Goal: Communication & Community: Participate in discussion

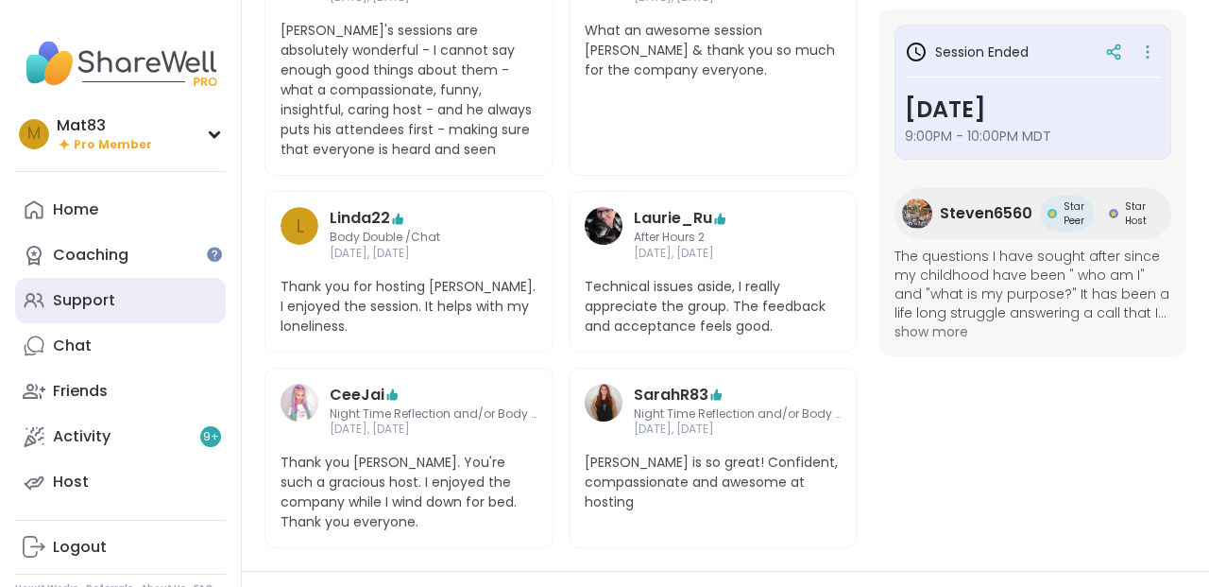
click at [100, 302] on div "Support" at bounding box center [84, 300] width 62 height 21
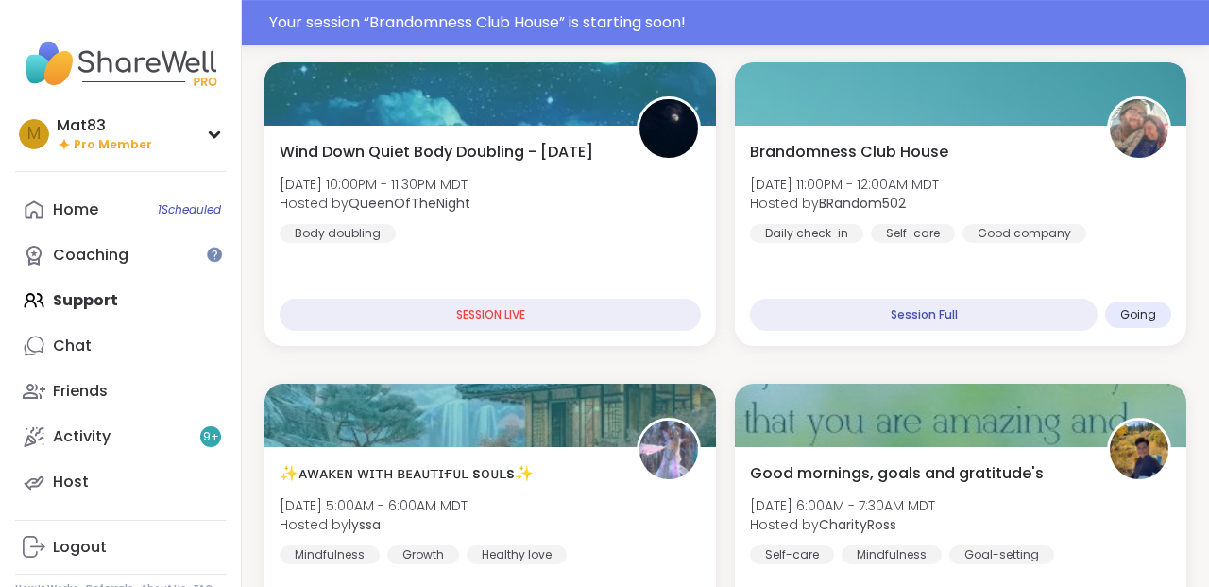
scroll to position [652, 0]
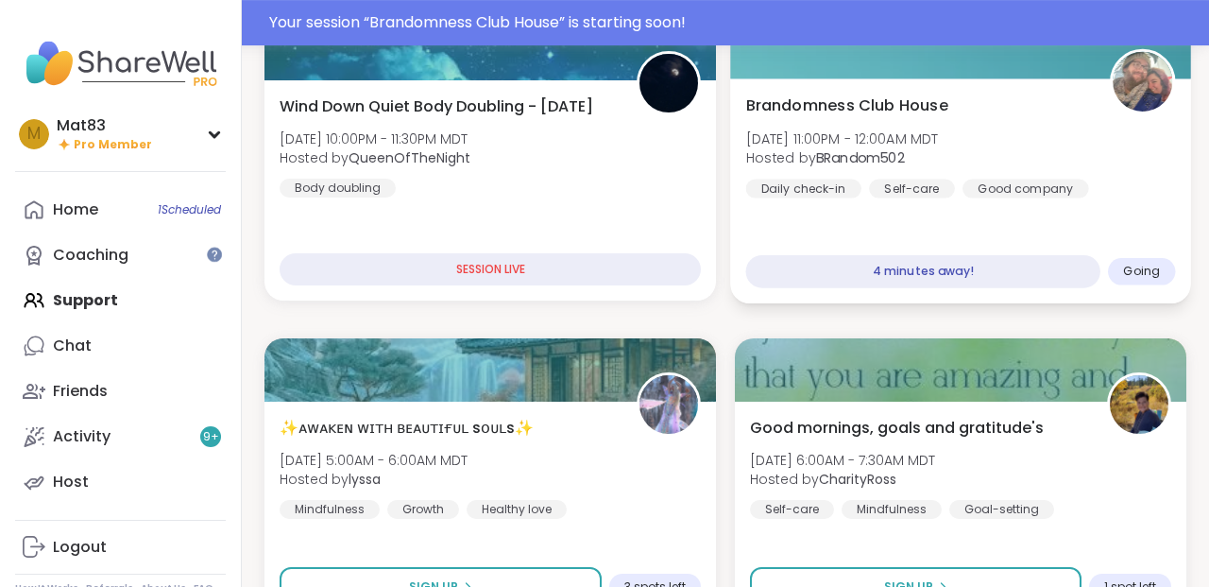
click at [810, 206] on div "Brandomness Club House [DATE] 11:00PM - 12:00AM MDT Hosted by BRandom502 Daily …" at bounding box center [960, 190] width 461 height 225
click at [810, 206] on h3 "Brandomness Club House" at bounding box center [954, 206] width 480 height 34
click at [810, 206] on div "Brandomness Club House [DATE] 11:00PM - 12:00AM MDT Hosted by BRandom502 Daily …" at bounding box center [960, 190] width 461 height 225
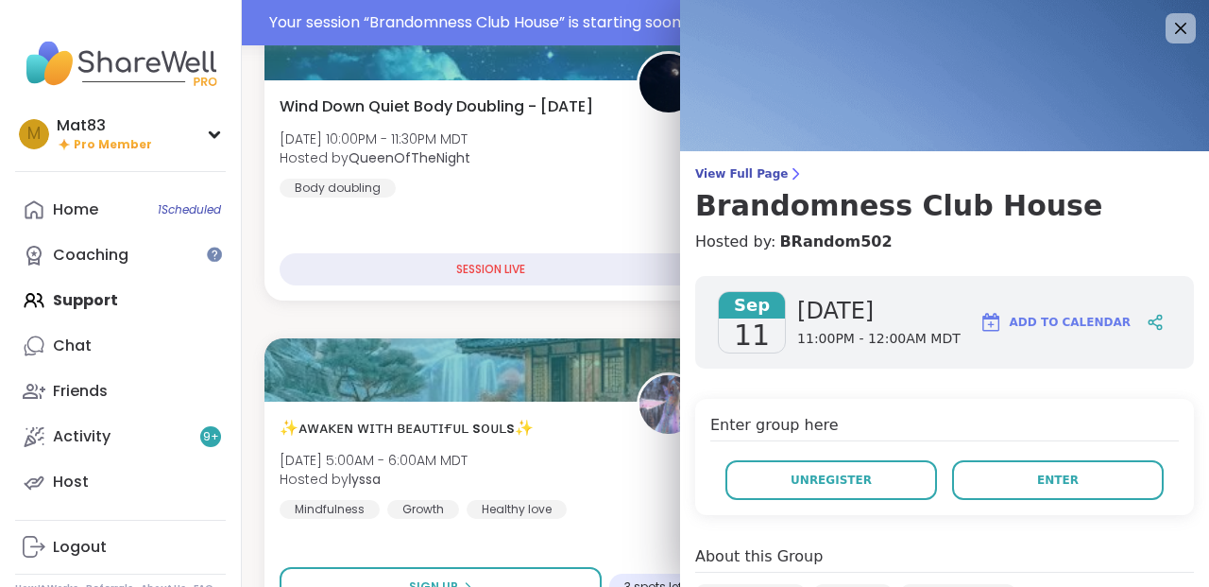
click at [810, 206] on h3 "Brandomness Club House" at bounding box center [944, 206] width 499 height 34
click at [810, 206] on div "Brandomness Club House [DATE] 11:00PM - 12:00AM MDT Hosted by BRandom502 Daily …" at bounding box center [960, 190] width 461 height 225
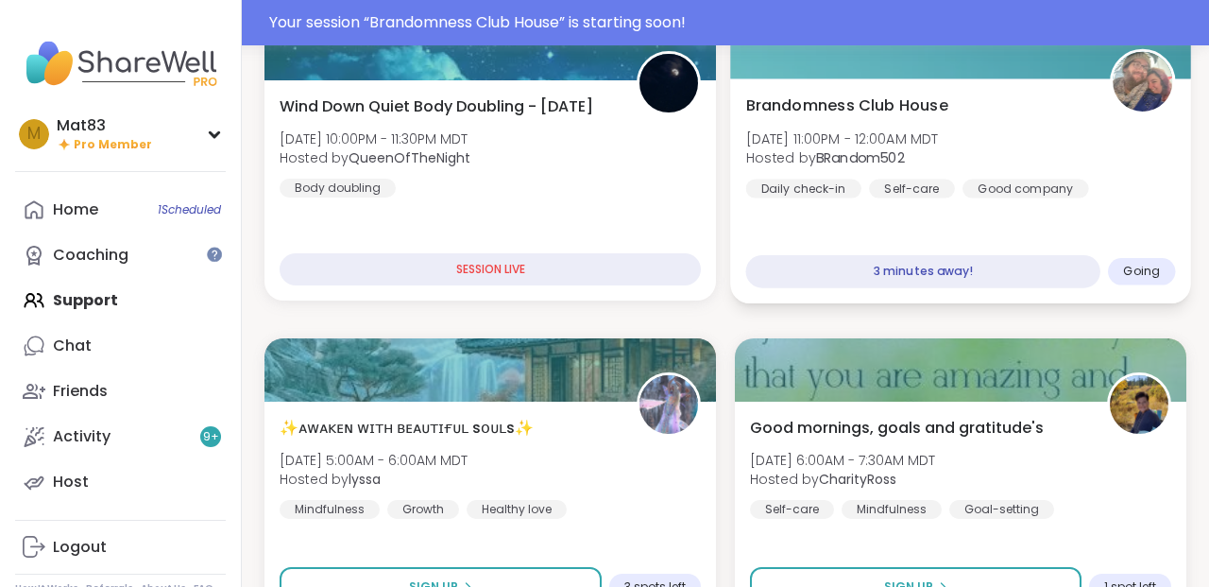
click at [810, 206] on h3 "Brandomness Club House" at bounding box center [954, 206] width 480 height 34
click at [810, 206] on div "Brandomness Club House [DATE] 11:00PM - 12:00AM MDT Hosted by BRandom502 Daily …" at bounding box center [960, 190] width 461 height 225
click at [810, 206] on h3 "Brandomness Club House" at bounding box center [954, 206] width 480 height 34
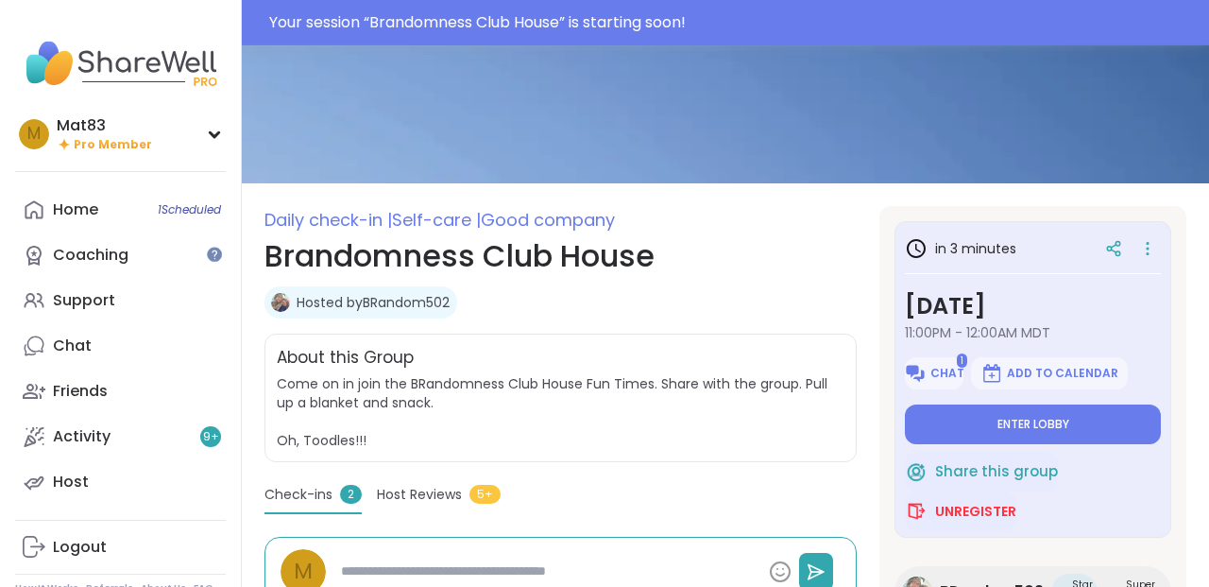
scroll to position [41, 0]
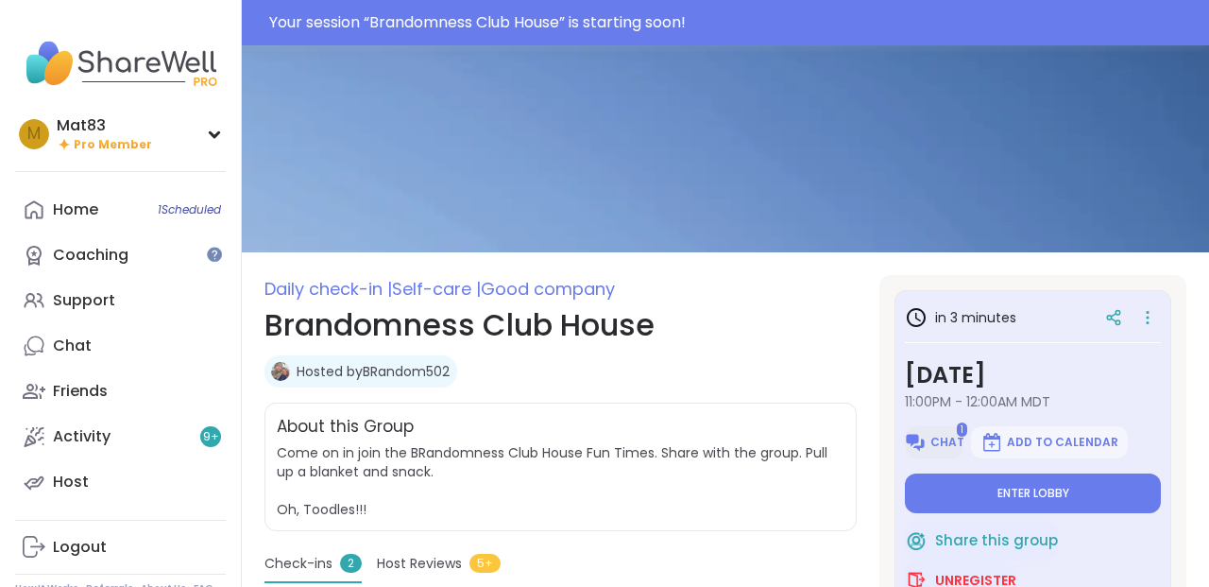
click at [926, 437] on img at bounding box center [915, 442] width 23 height 23
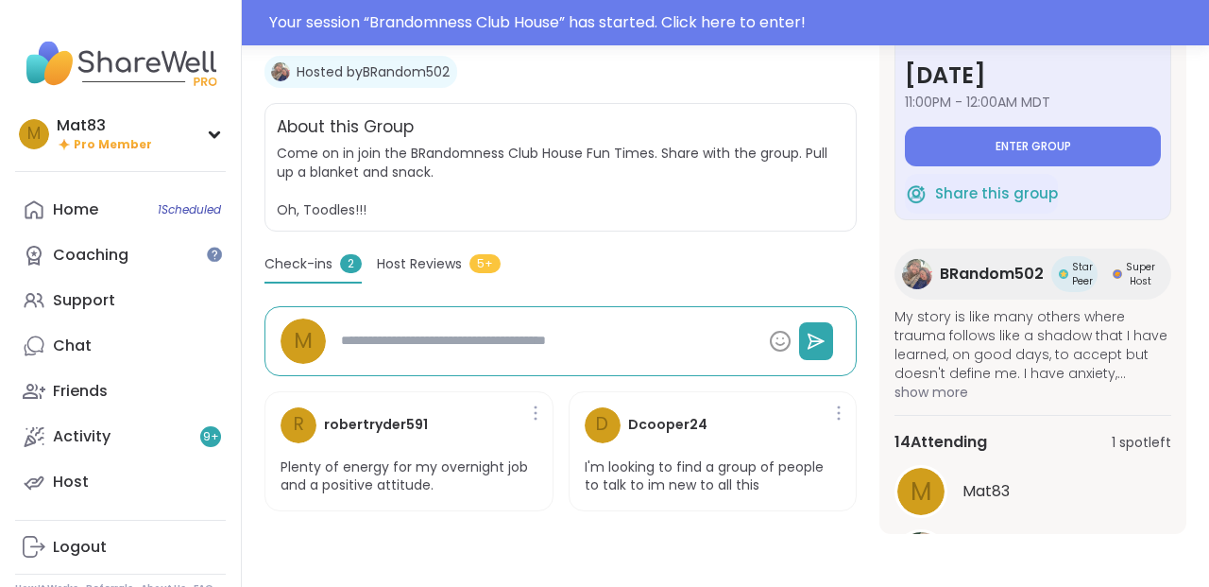
click at [735, 203] on span "Come on in join the BRandomness Club House Fun Times. Share with the group. Pul…" at bounding box center [561, 182] width 568 height 76
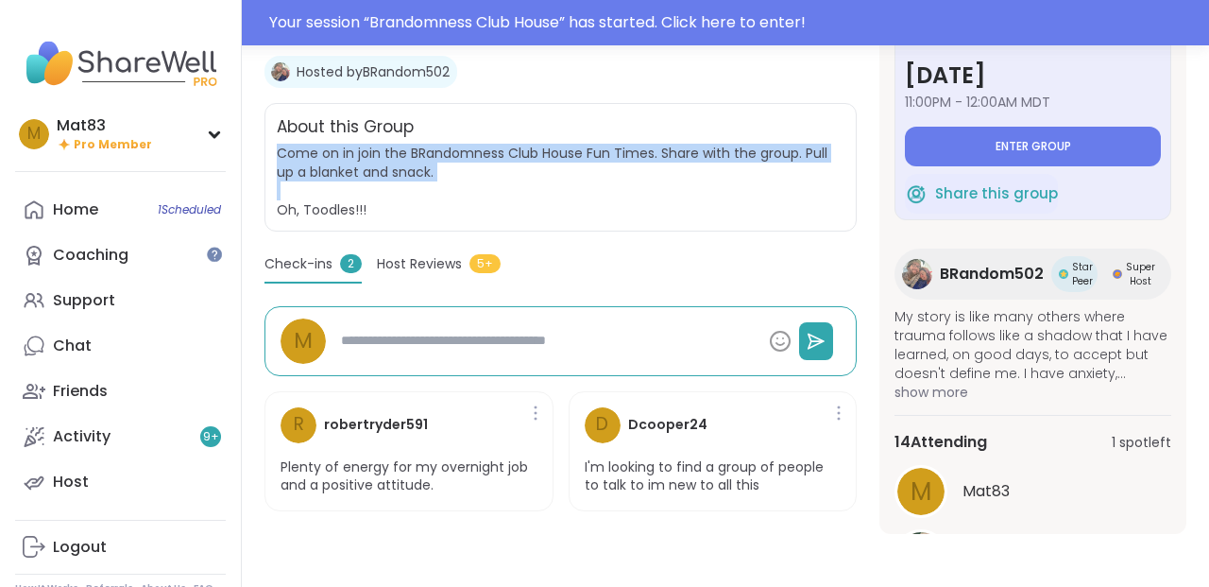
click at [735, 203] on span "Come on in join the BRandomness Club House Fun Times. Share with the group. Pul…" at bounding box center [561, 182] width 568 height 76
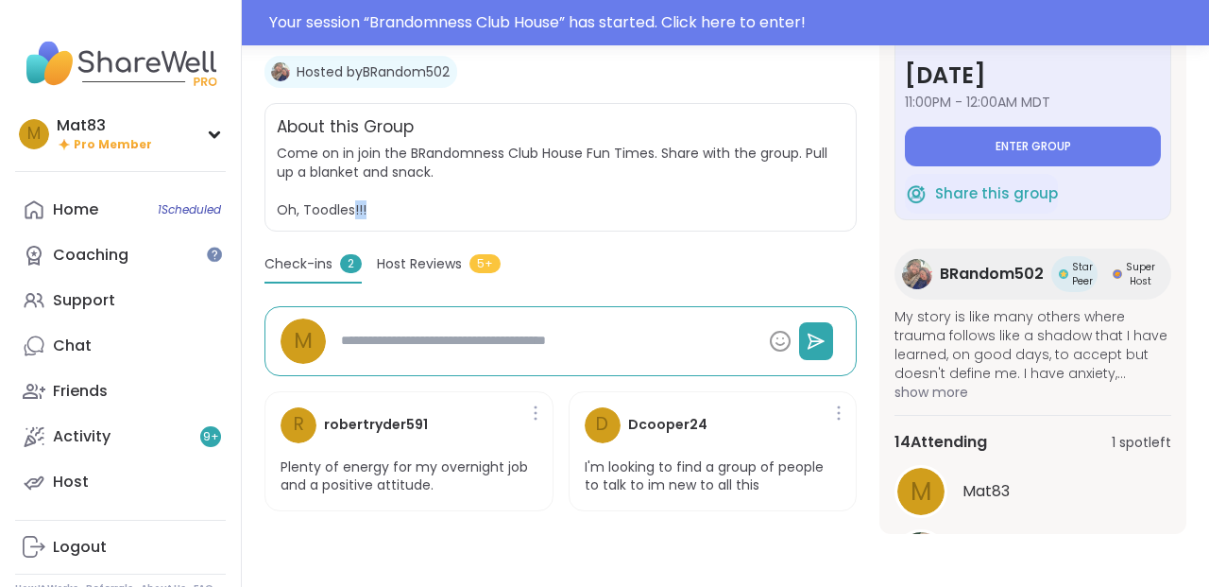
click at [735, 203] on span "Come on in join the BRandomness Club House Fun Times. Share with the group. Pul…" at bounding box center [561, 182] width 568 height 76
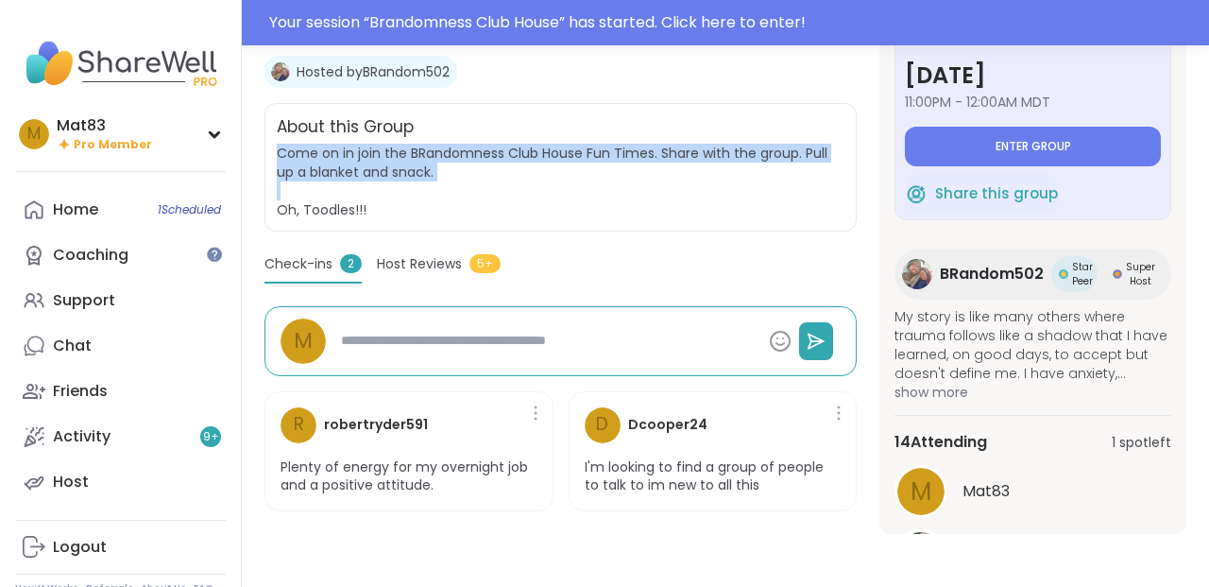
click at [735, 203] on span "Come on in join the BRandomness Club House Fun Times. Share with the group. Pul…" at bounding box center [561, 182] width 568 height 76
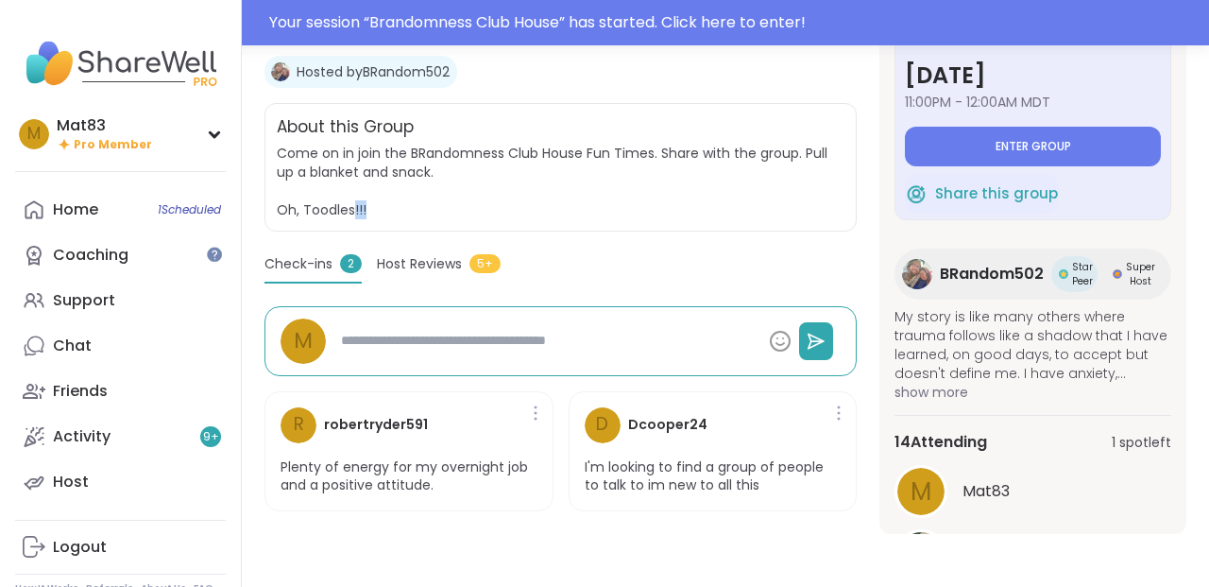
click at [735, 203] on span "Come on in join the BRandomness Club House Fun Times. Share with the group. Pul…" at bounding box center [561, 182] width 568 height 76
click at [752, 124] on div "About this Group" at bounding box center [561, 127] width 568 height 25
click at [915, 157] on button "Enter group" at bounding box center [1033, 147] width 256 height 40
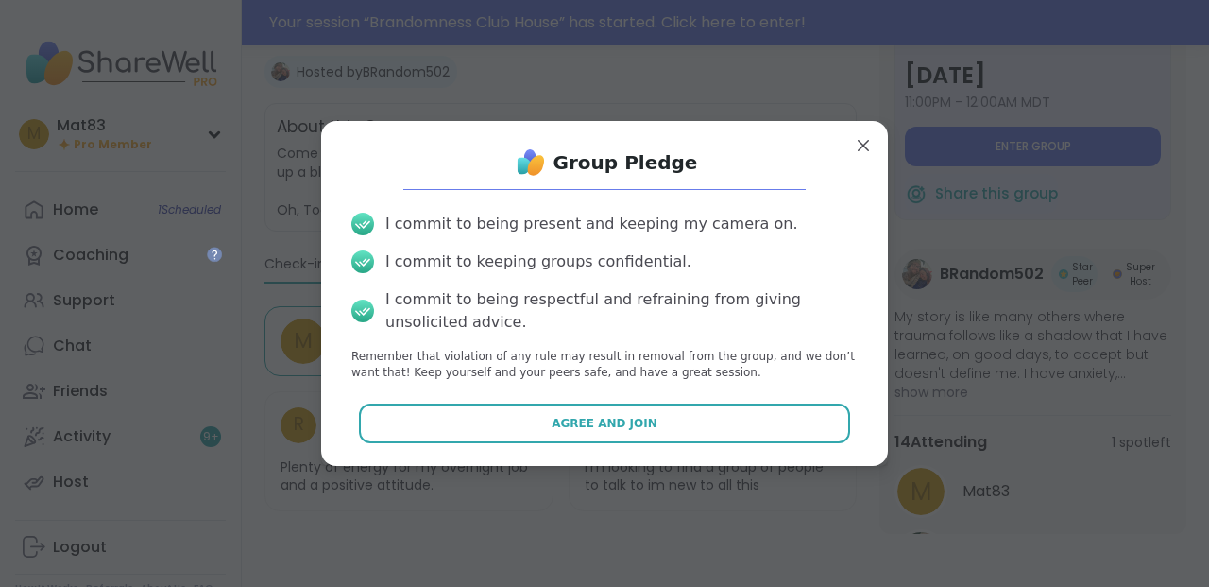
click at [794, 266] on div "I commit to keeping groups confidential." at bounding box center [604, 261] width 506 height 23
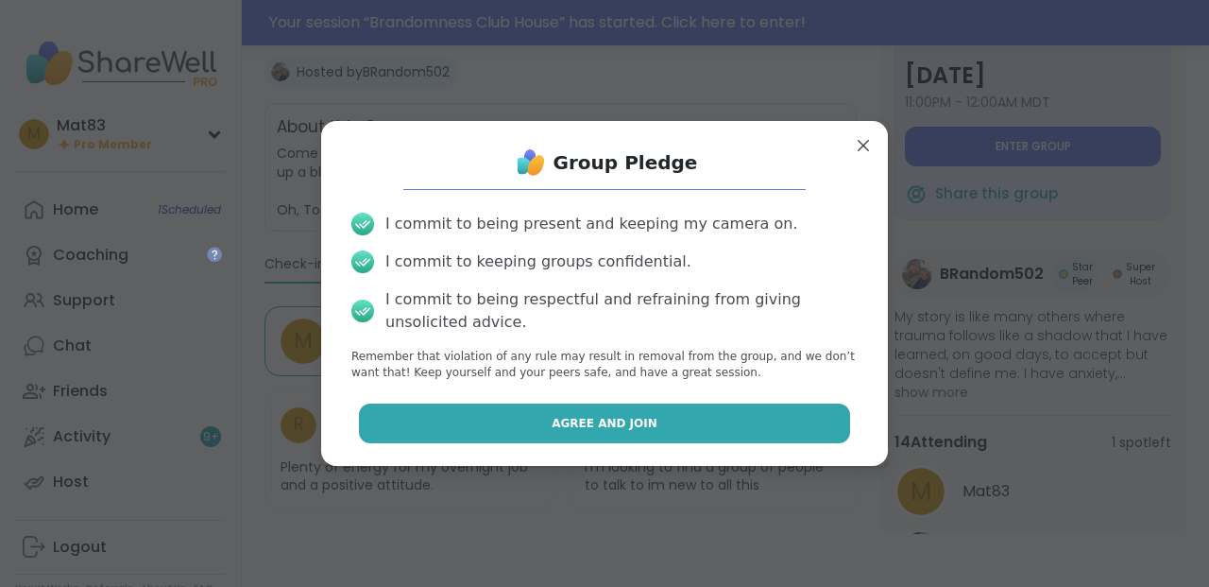
click at [652, 418] on button "Agree and Join" at bounding box center [605, 423] width 492 height 40
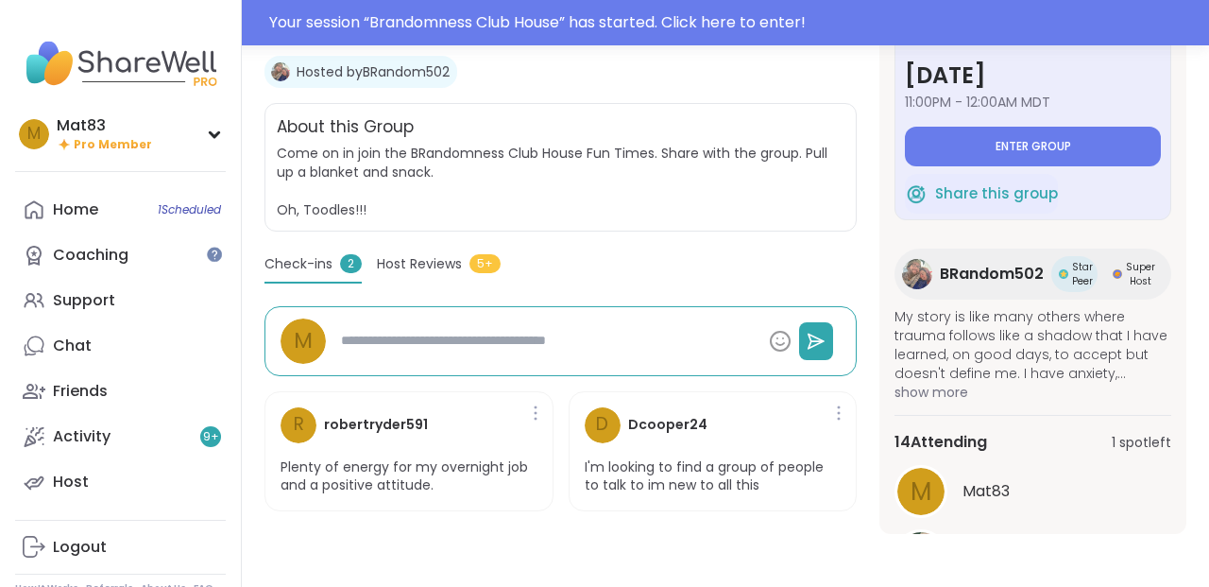
type textarea "*"
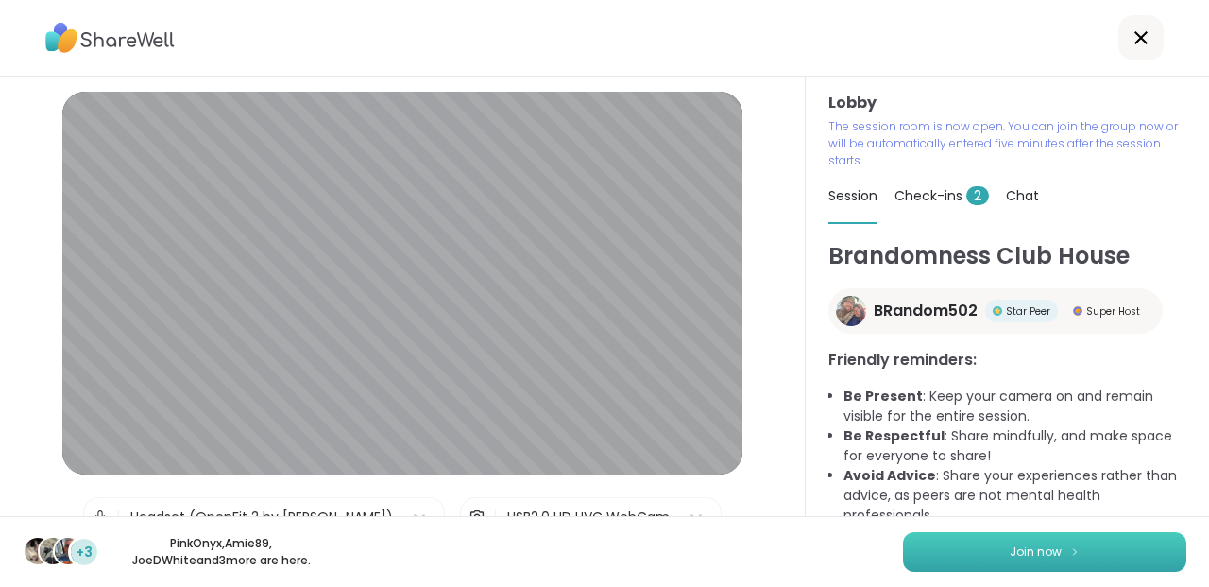
click at [962, 549] on button "Join now" at bounding box center [1044, 552] width 283 height 40
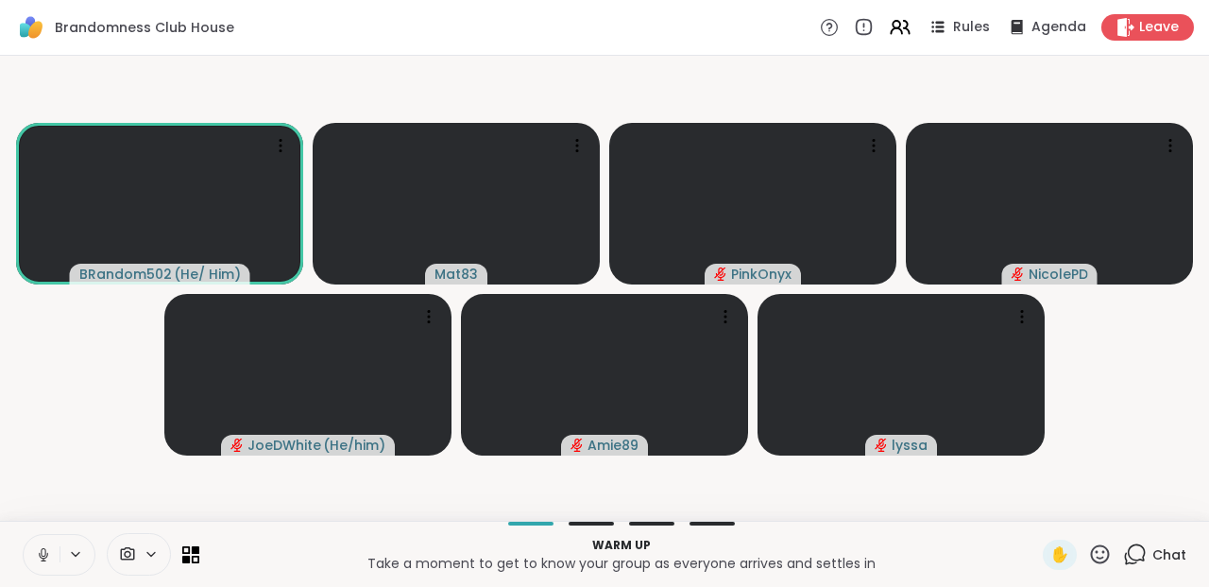
click at [142, 556] on span at bounding box center [126, 554] width 36 height 18
click at [174, 495] on div at bounding box center [179, 487] width 32 height 32
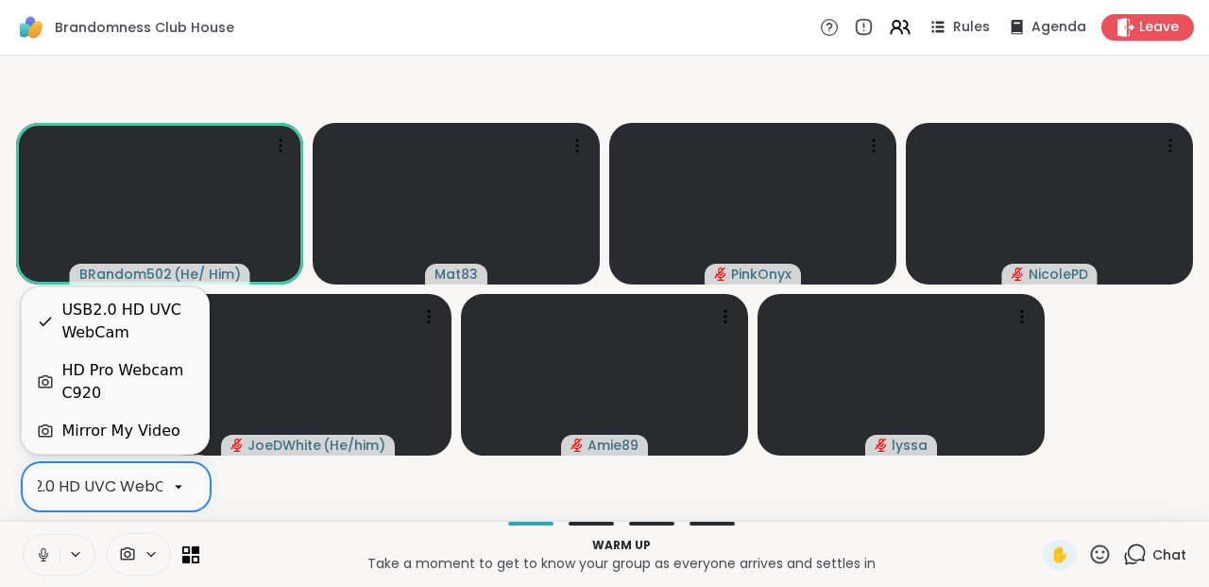
click at [103, 382] on div "HD Pro Webcam C920" at bounding box center [127, 381] width 132 height 45
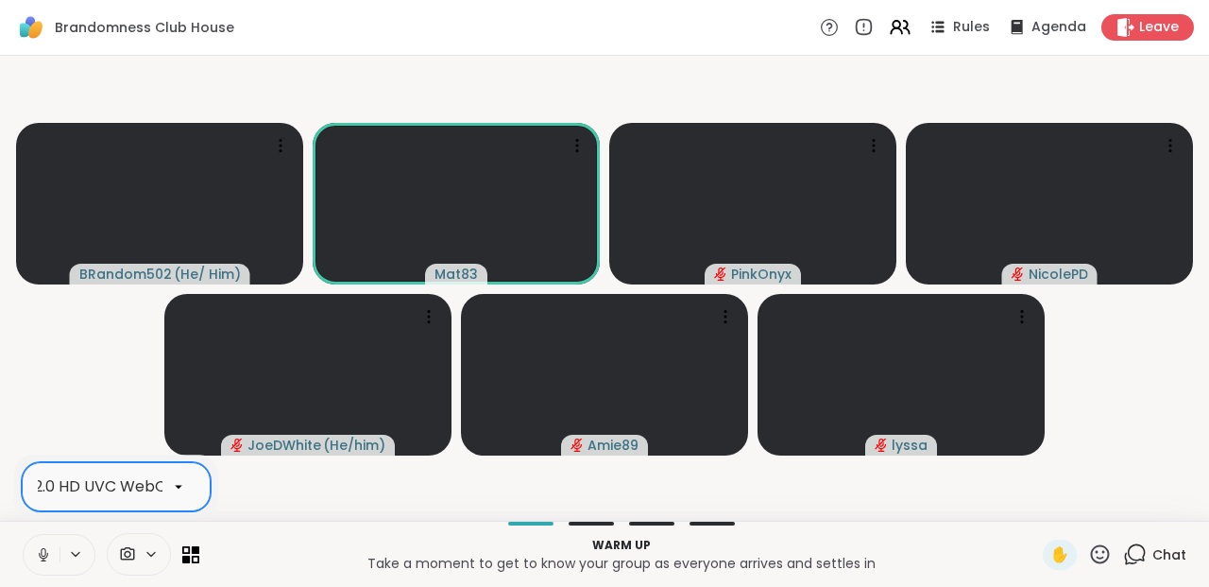
click at [176, 487] on icon at bounding box center [178, 486] width 17 height 17
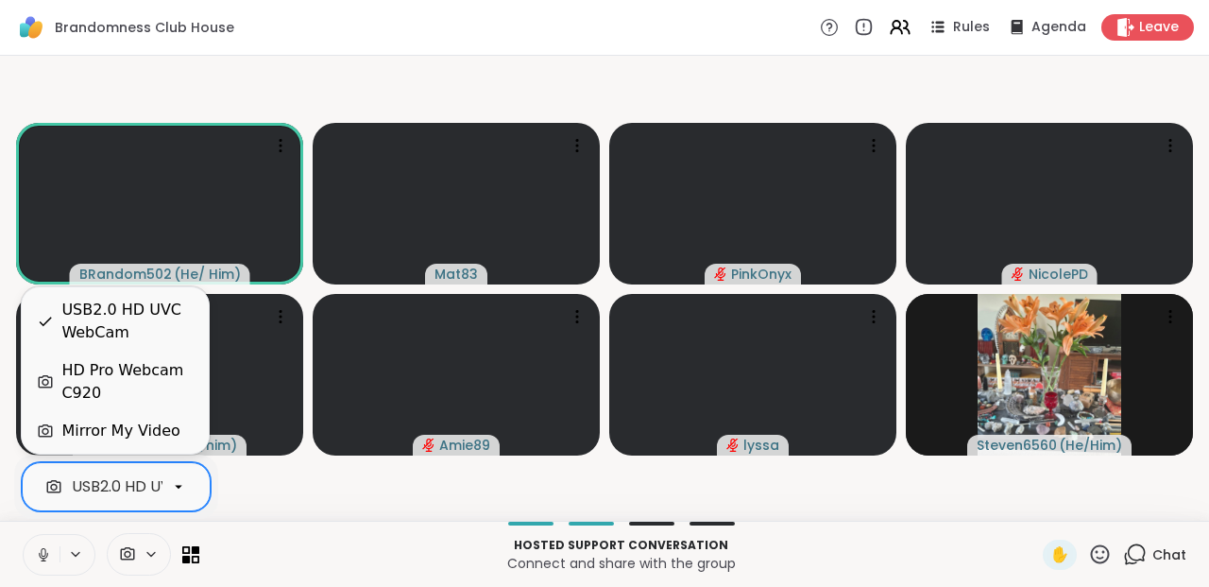
scroll to position [0, 0]
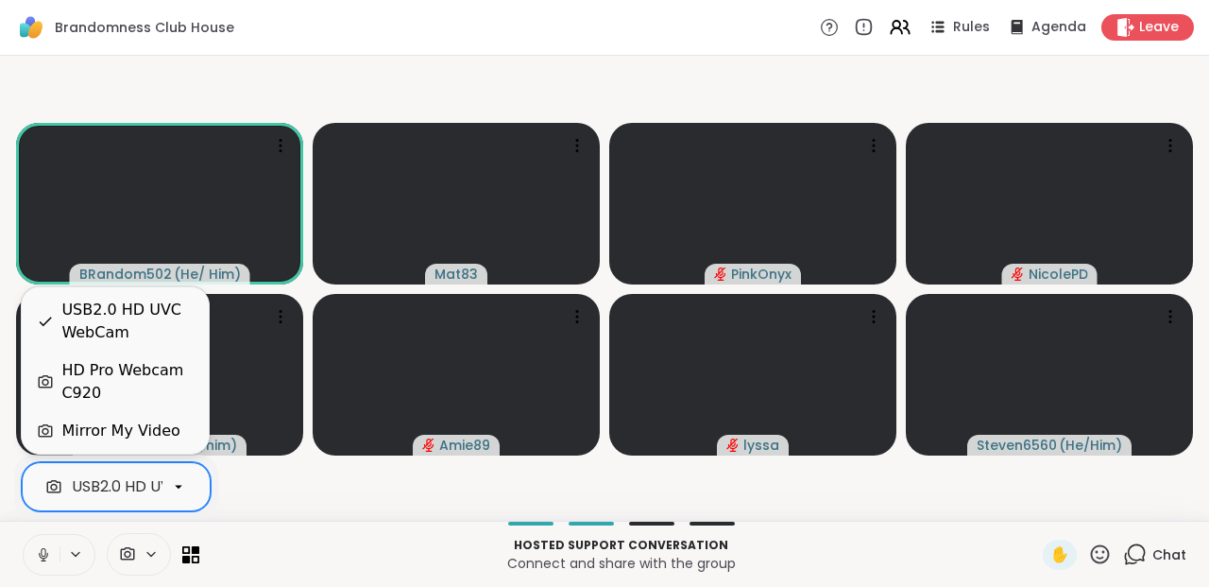
click at [99, 385] on div "HD Pro Webcam C920" at bounding box center [127, 381] width 132 height 45
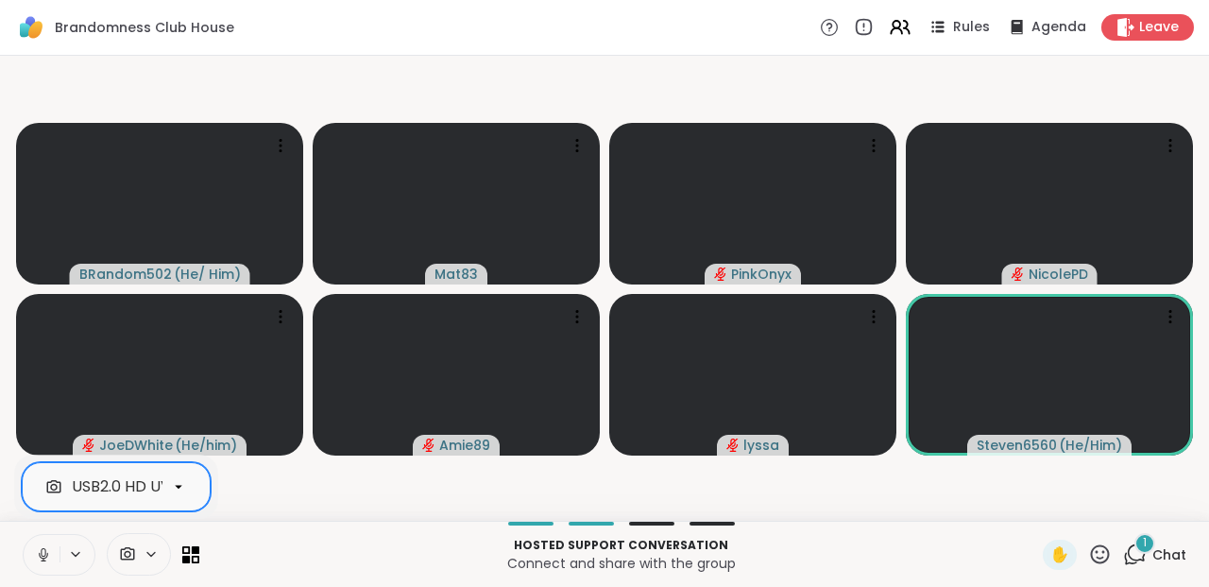
scroll to position [0, 66]
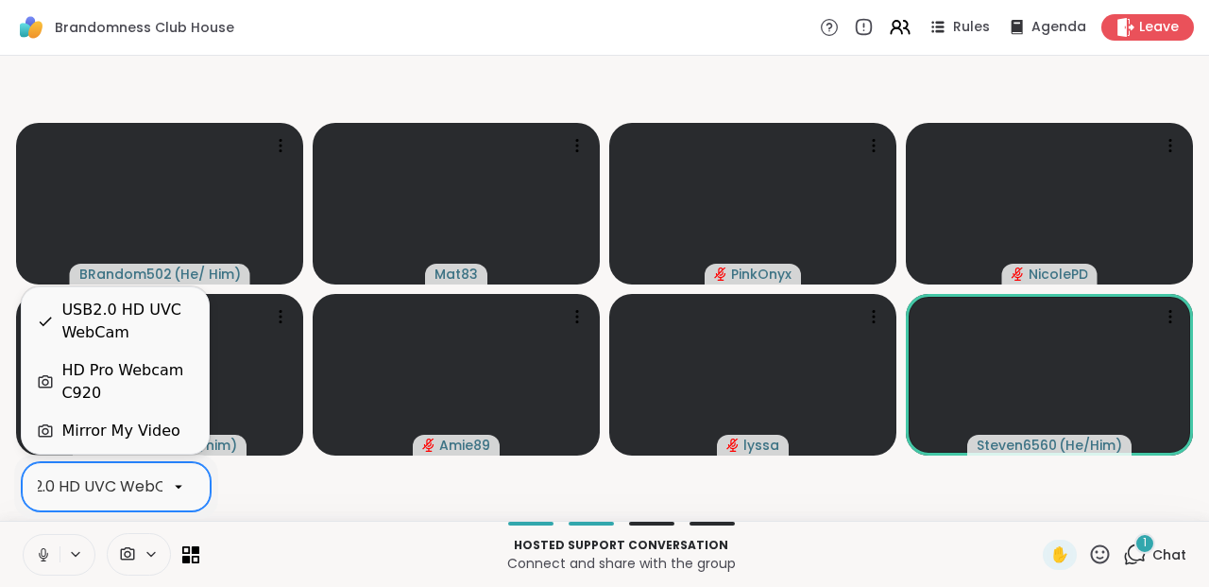
click at [178, 485] on icon at bounding box center [178, 486] width 17 height 17
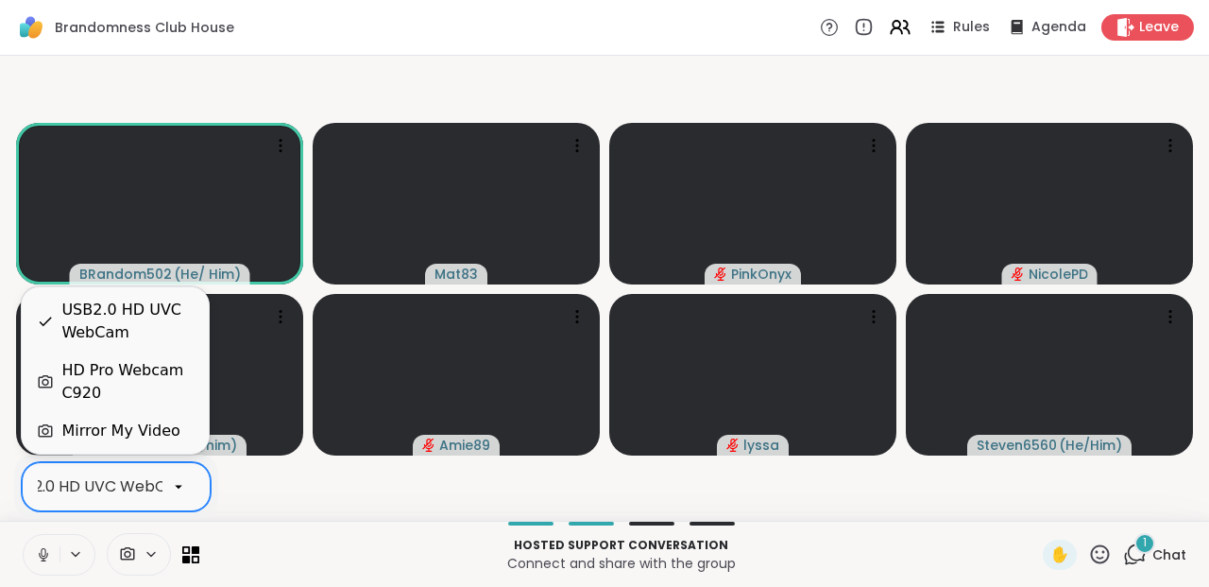
click at [117, 382] on div "HD Pro Webcam C920" at bounding box center [127, 381] width 132 height 45
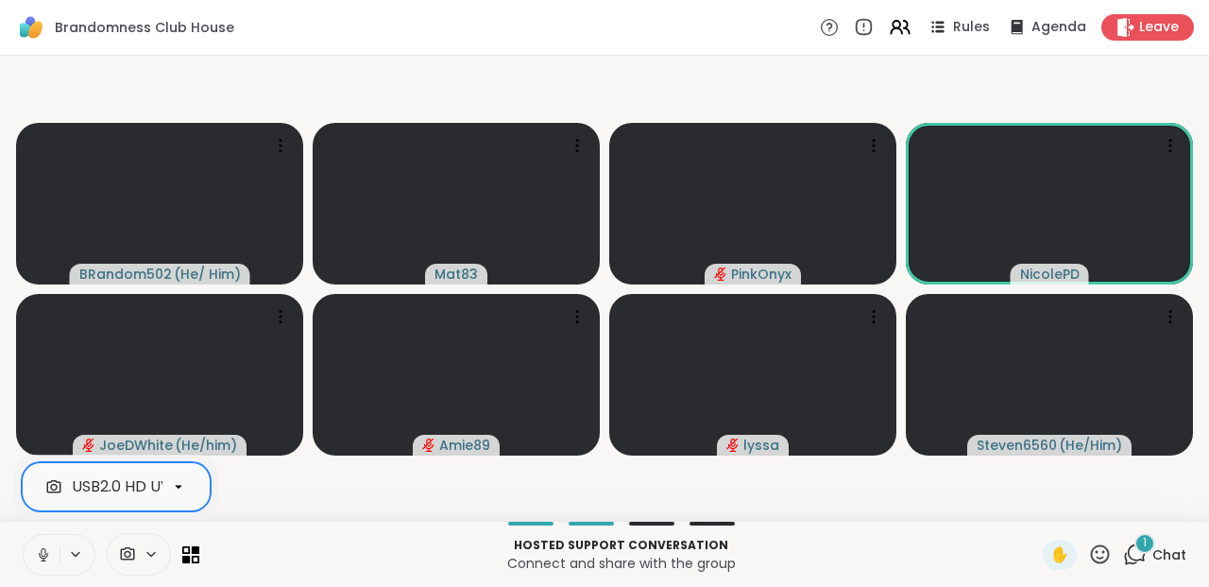
click at [40, 555] on icon at bounding box center [43, 554] width 17 height 17
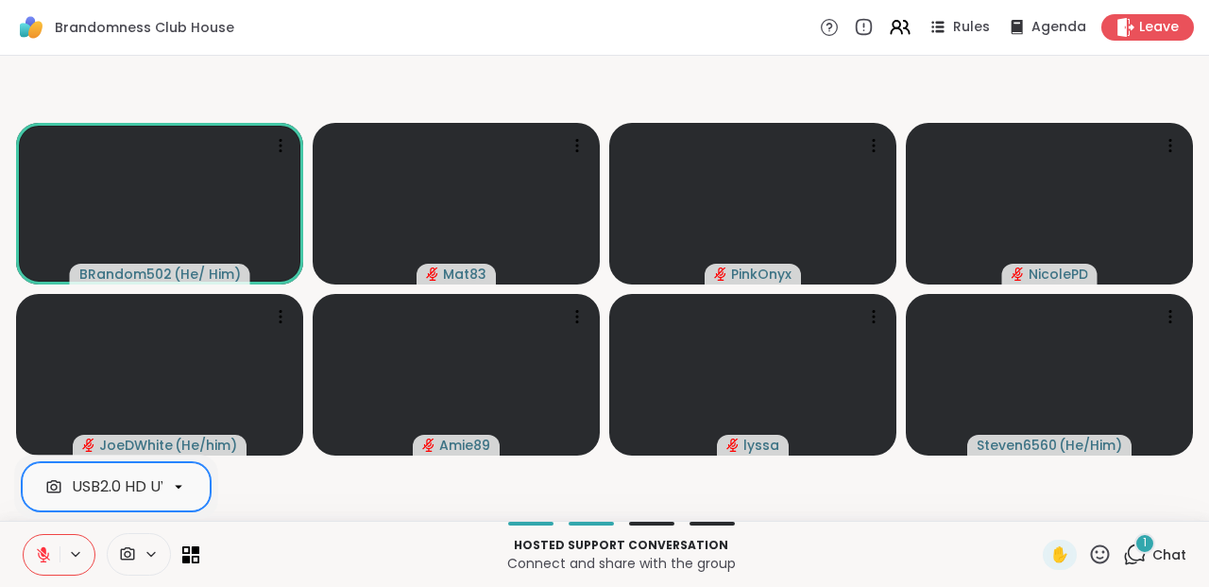
click at [37, 557] on icon at bounding box center [43, 554] width 17 height 17
click at [727, 439] on div "lyssa" at bounding box center [753, 445] width 72 height 21
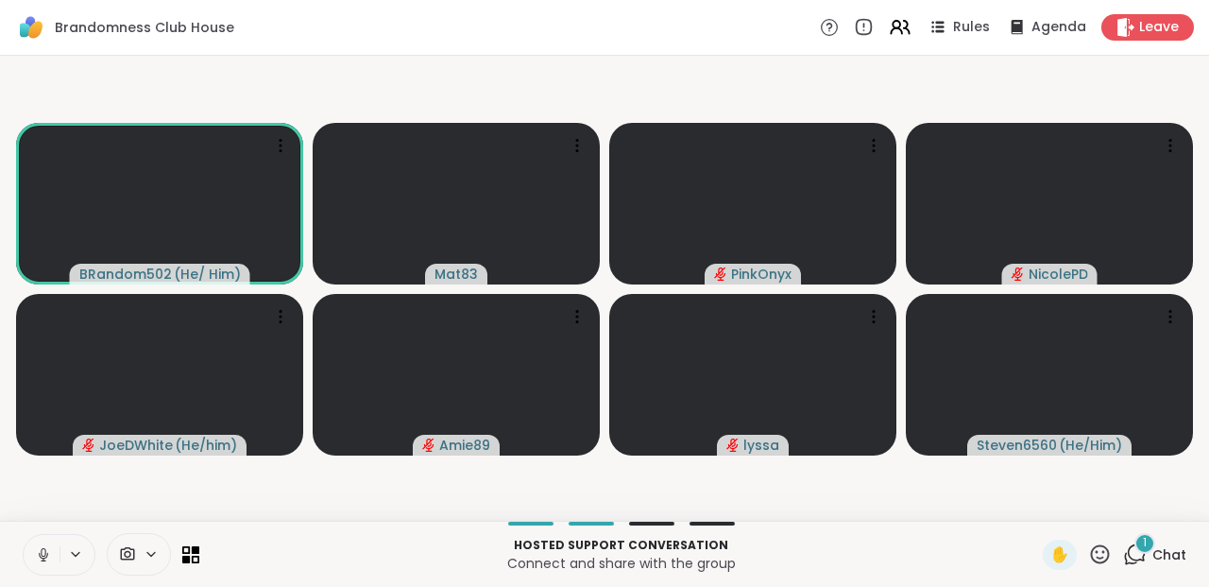
click at [610, 550] on p "Hosted support conversation" at bounding box center [621, 545] width 821 height 17
drag, startPoint x: 610, startPoint y: 550, endPoint x: 724, endPoint y: 546, distance: 113.4
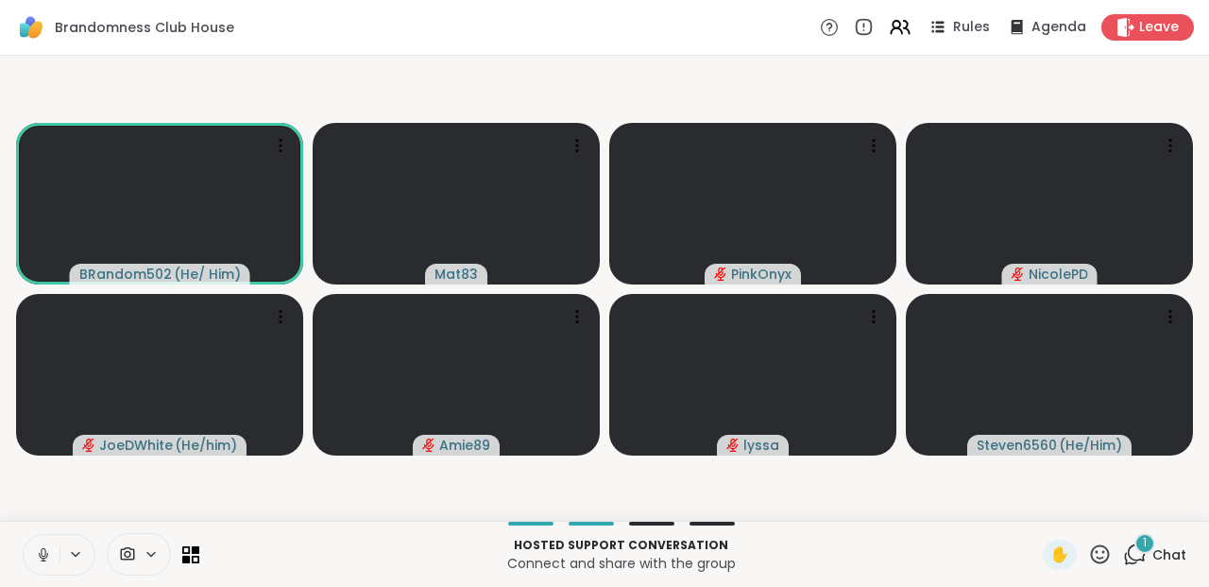
click at [724, 546] on p "Hosted support conversation" at bounding box center [621, 545] width 821 height 17
click at [1136, 564] on icon at bounding box center [1131, 559] width 12 height 12
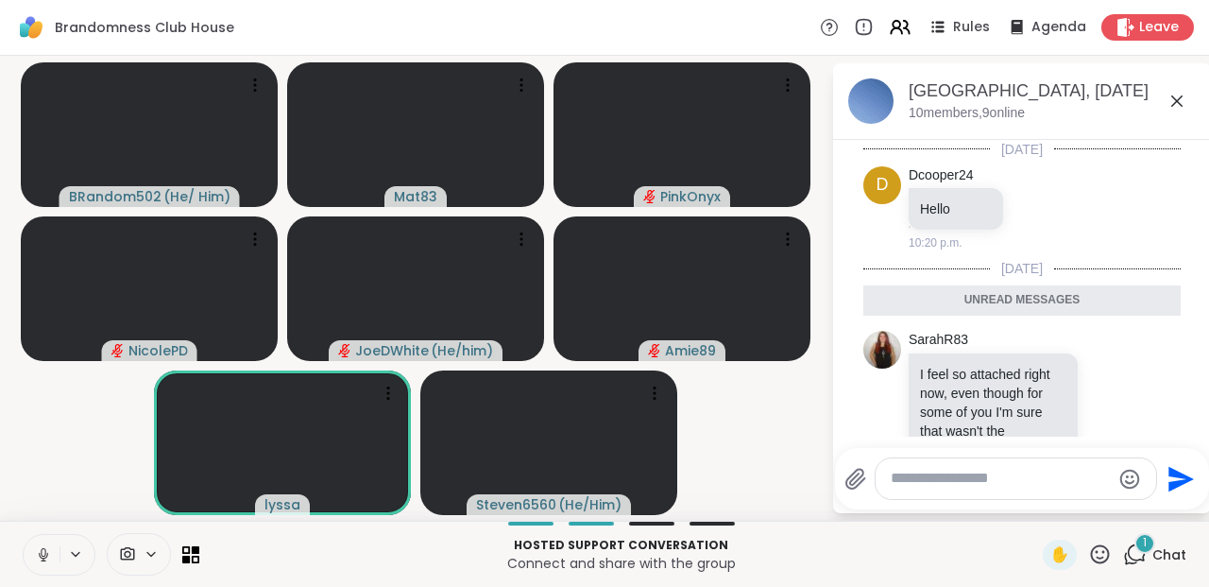
scroll to position [155, 0]
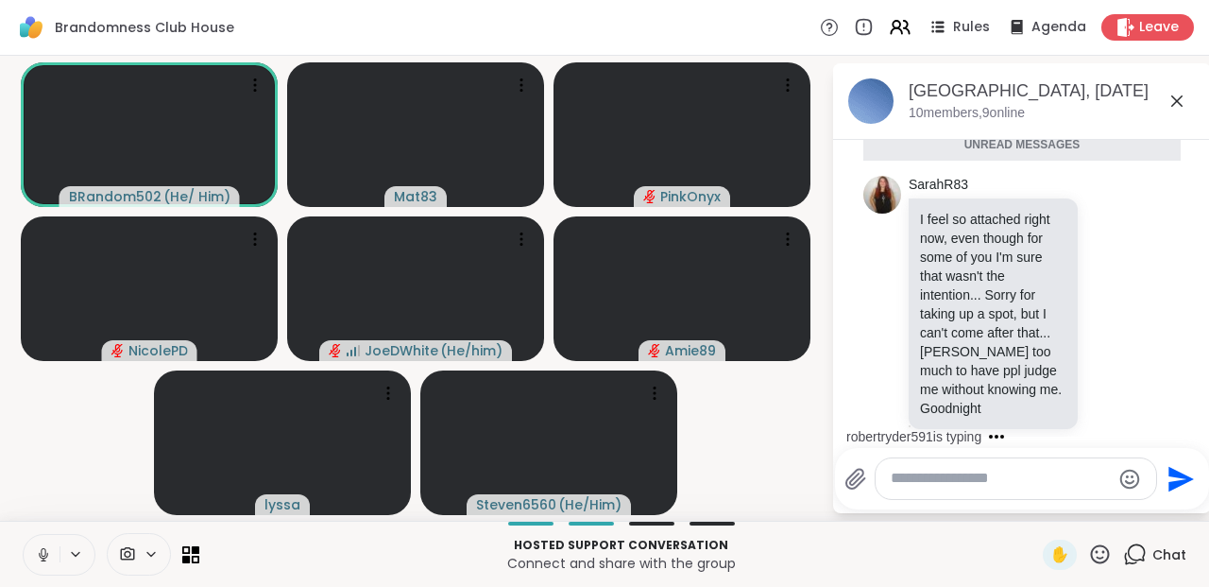
click at [981, 488] on textarea "Type your message" at bounding box center [1001, 479] width 220 height 20
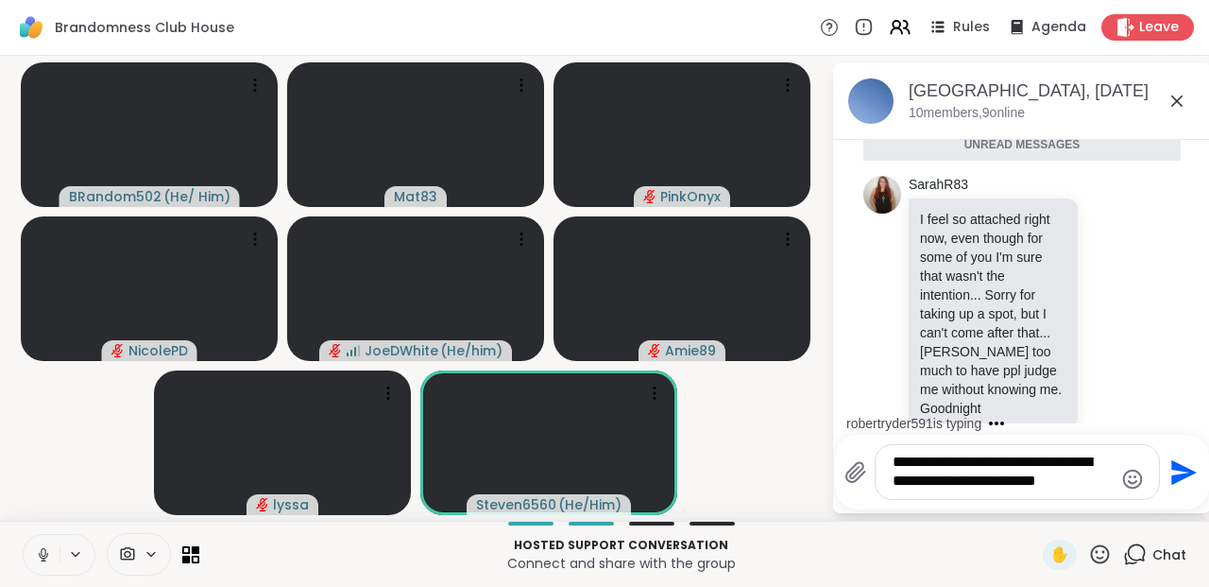
type textarea "**********"
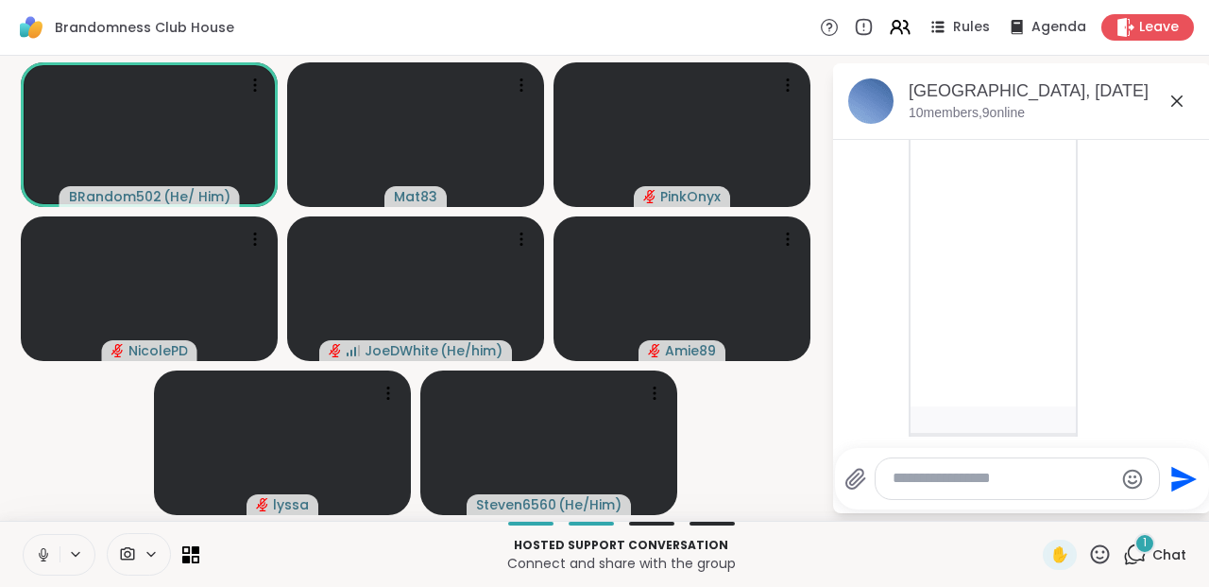
scroll to position [1299, 0]
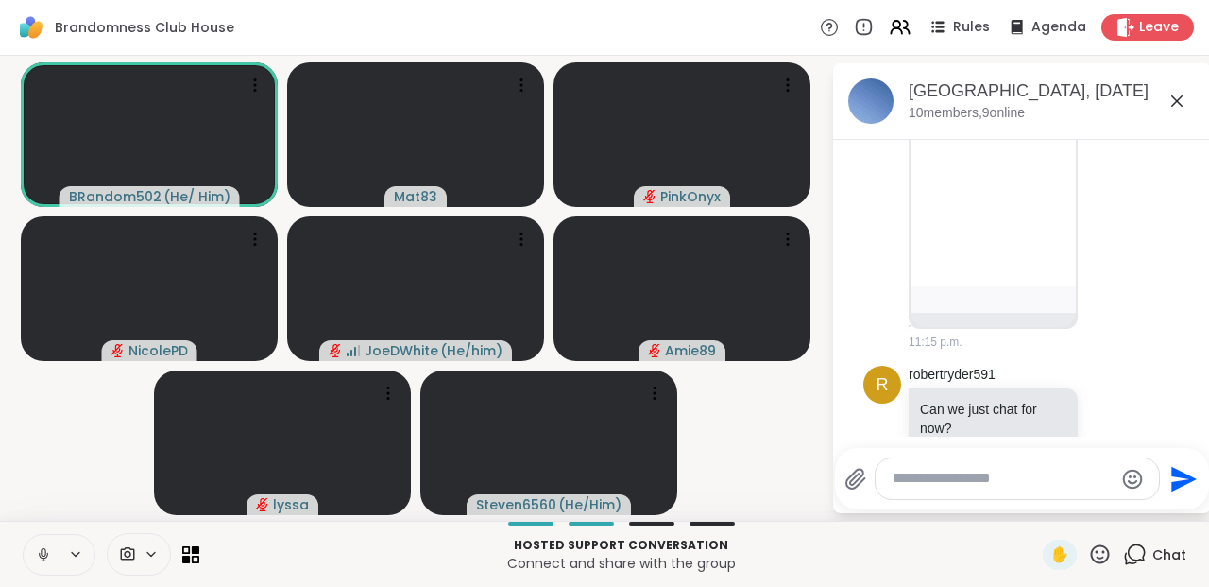
click at [74, 550] on icon at bounding box center [75, 554] width 15 height 16
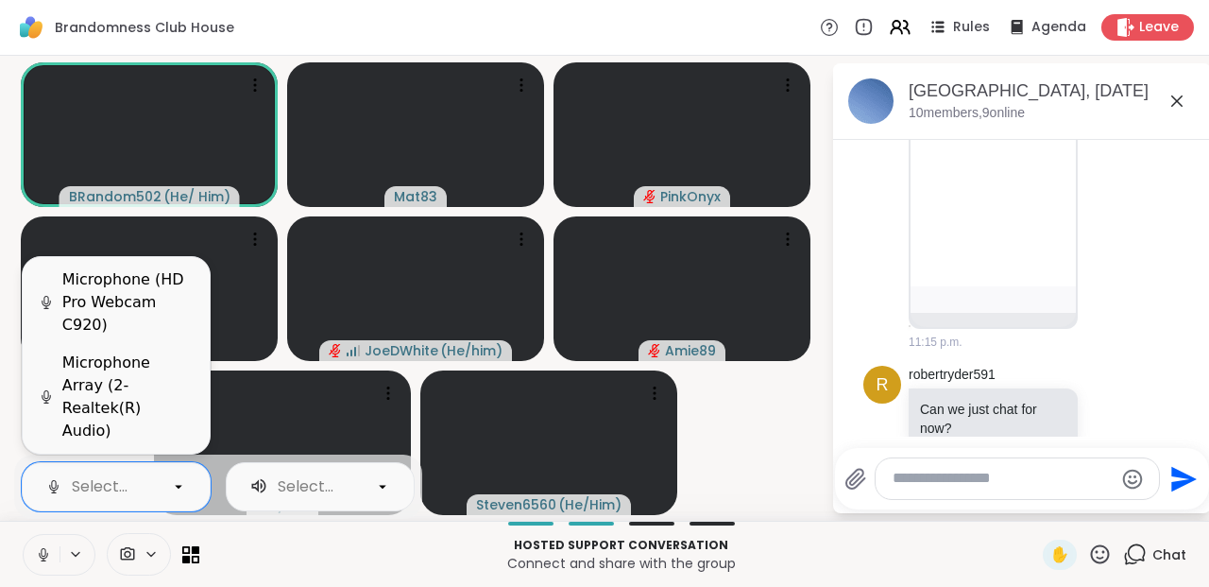
click at [176, 489] on icon at bounding box center [178, 486] width 17 height 17
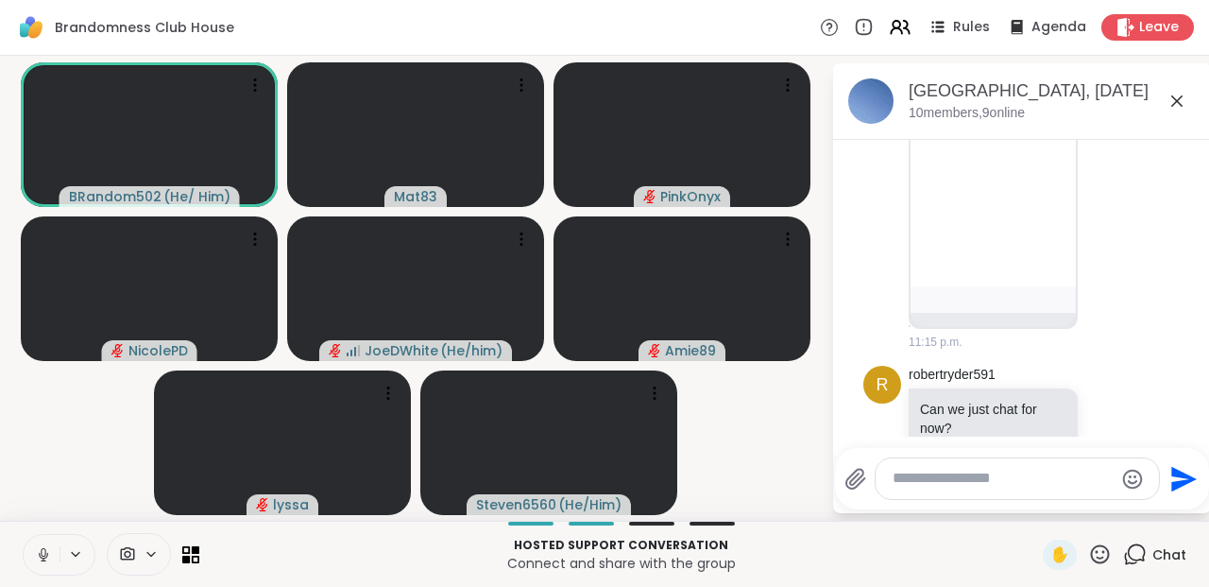
click at [47, 527] on div "Hosted support conversation Connect and share with the group ✋ Chat" at bounding box center [604, 554] width 1209 height 66
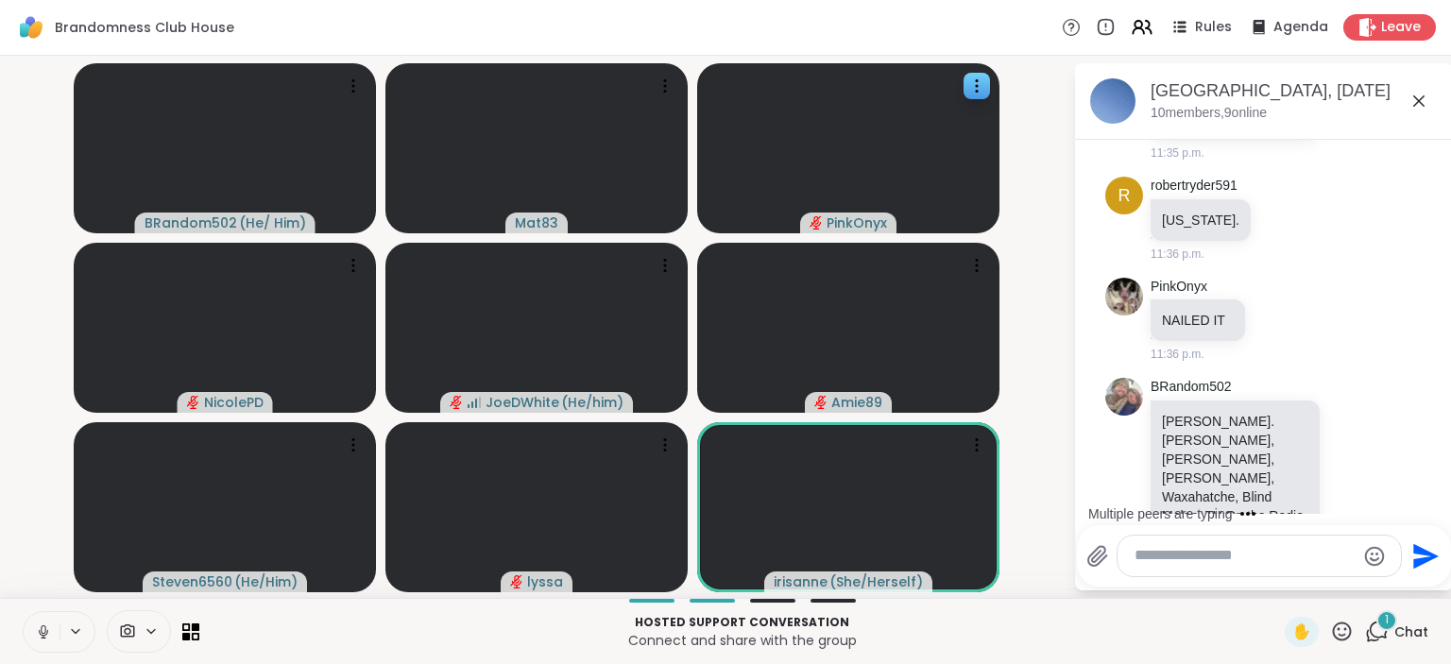
scroll to position [6634, 0]
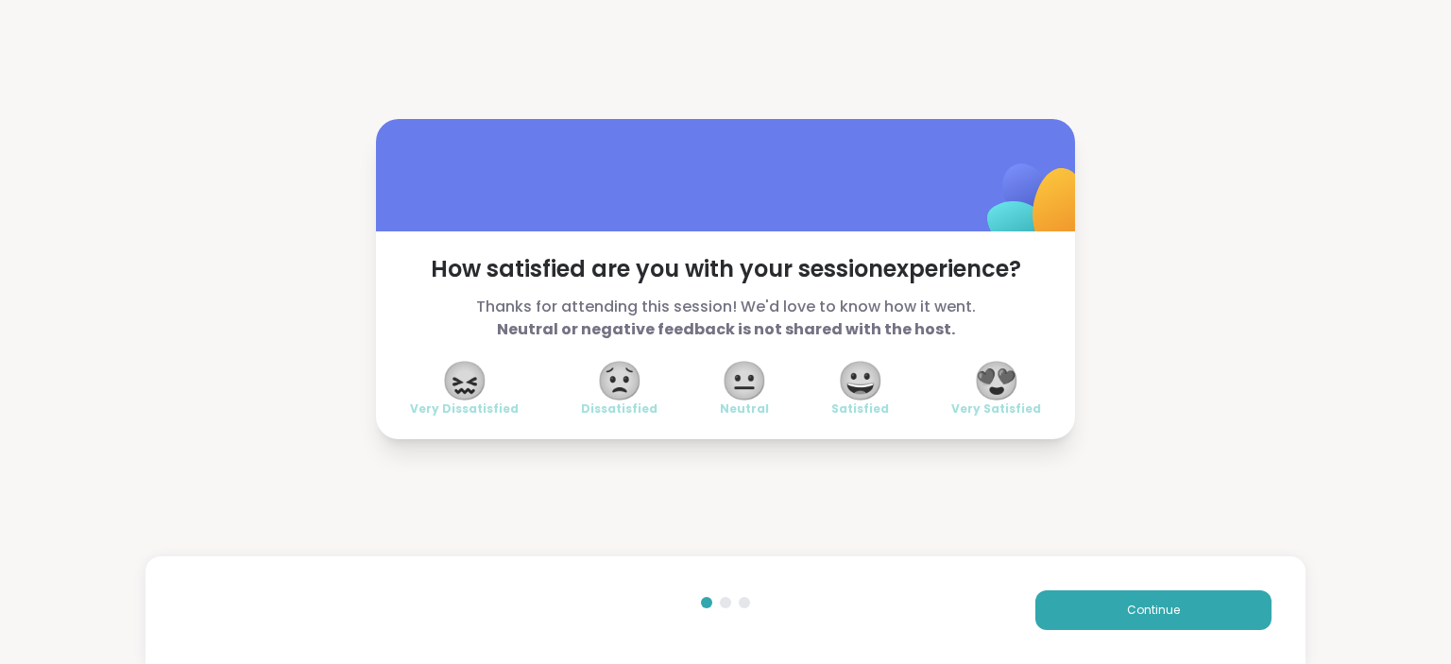
click at [874, 384] on span "😀" at bounding box center [860, 381] width 47 height 34
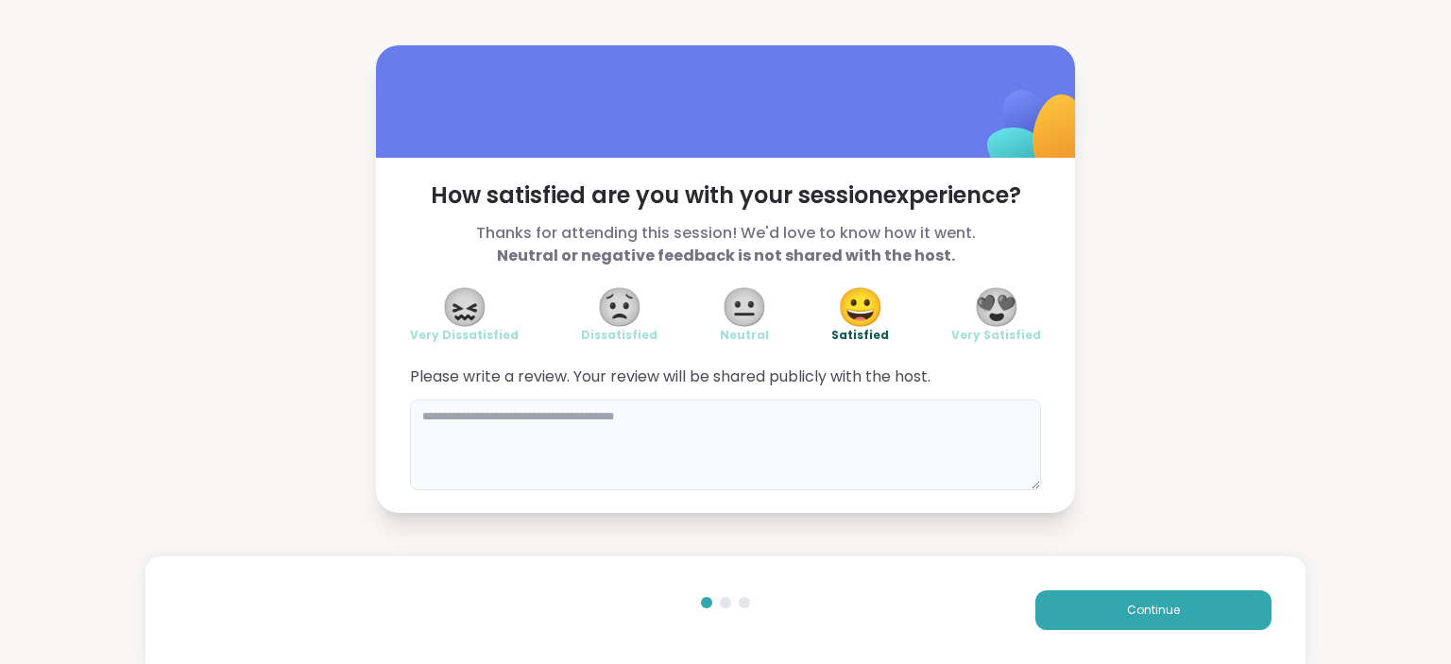
click at [684, 425] on textarea at bounding box center [725, 445] width 631 height 91
type textarea "**********"
click at [1110, 586] on button "Continue" at bounding box center [1154, 611] width 236 height 40
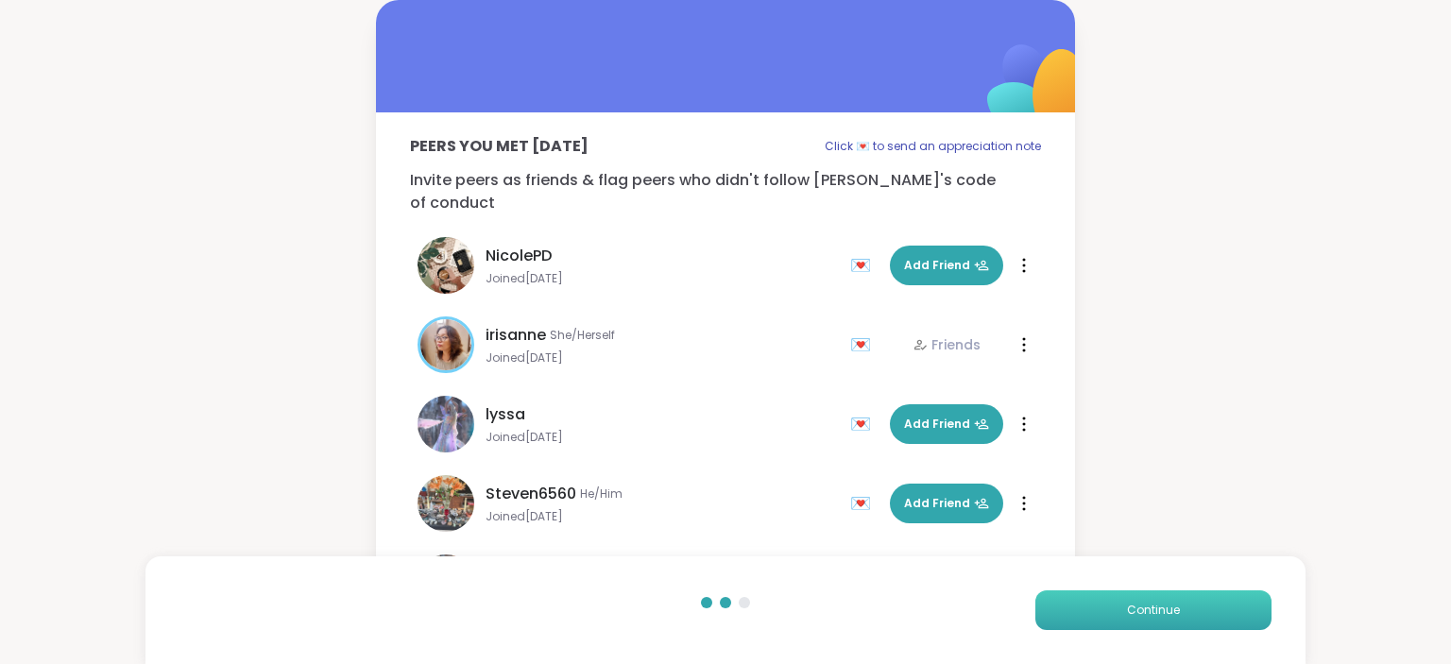
click at [1207, 586] on button "Continue" at bounding box center [1154, 611] width 236 height 40
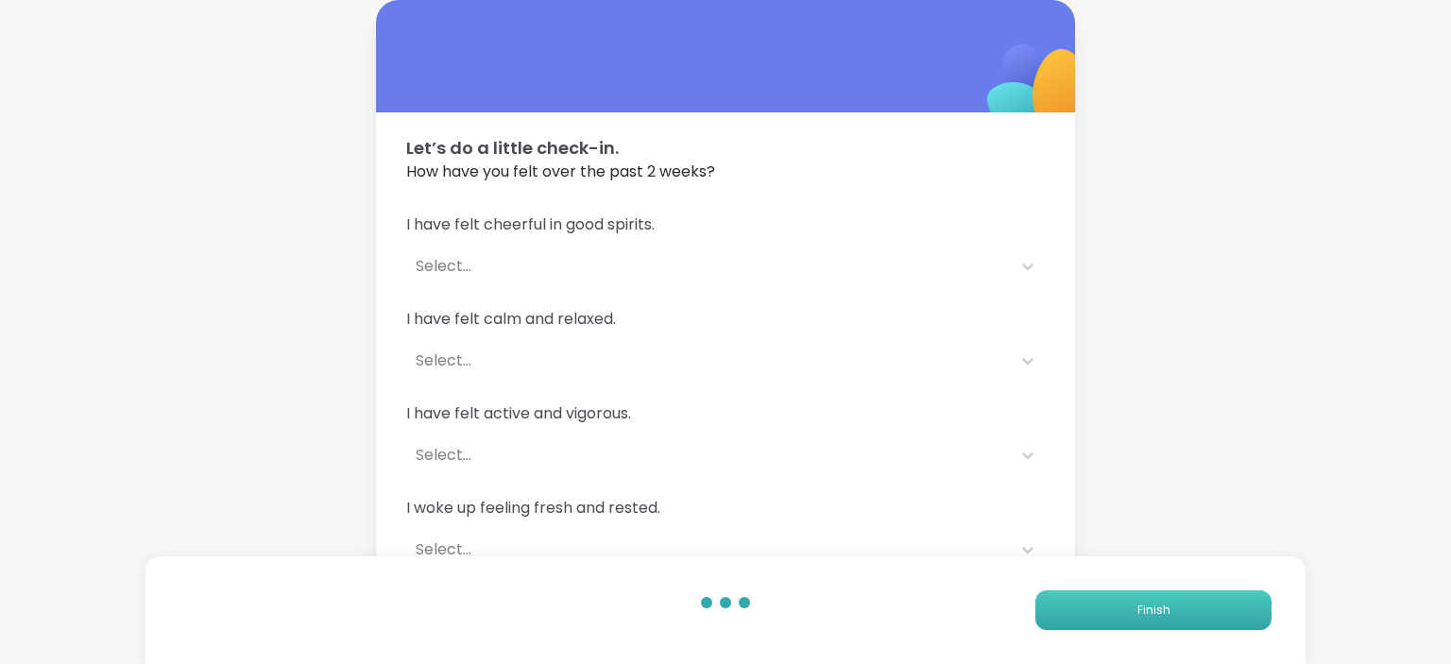
click at [1207, 586] on button "Finish" at bounding box center [1154, 611] width 236 height 40
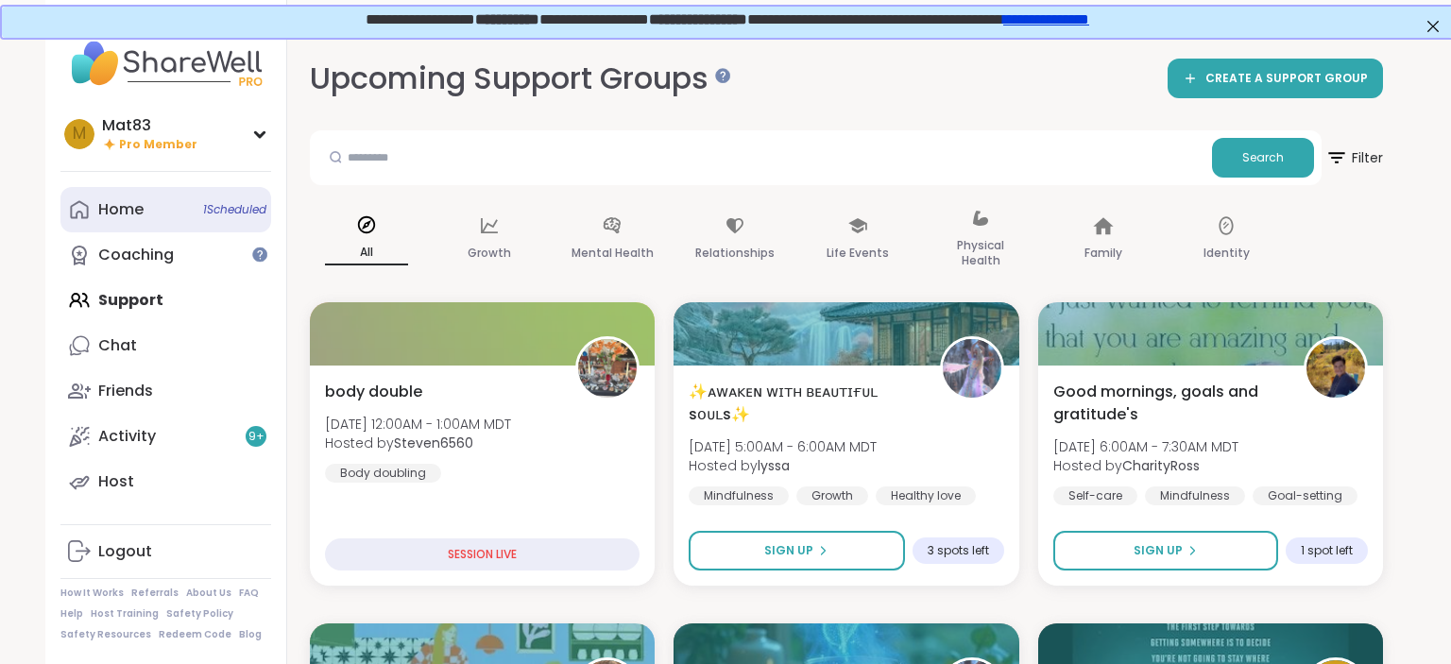
click at [130, 218] on div "Home 1 Scheduled" at bounding box center [120, 209] width 45 height 21
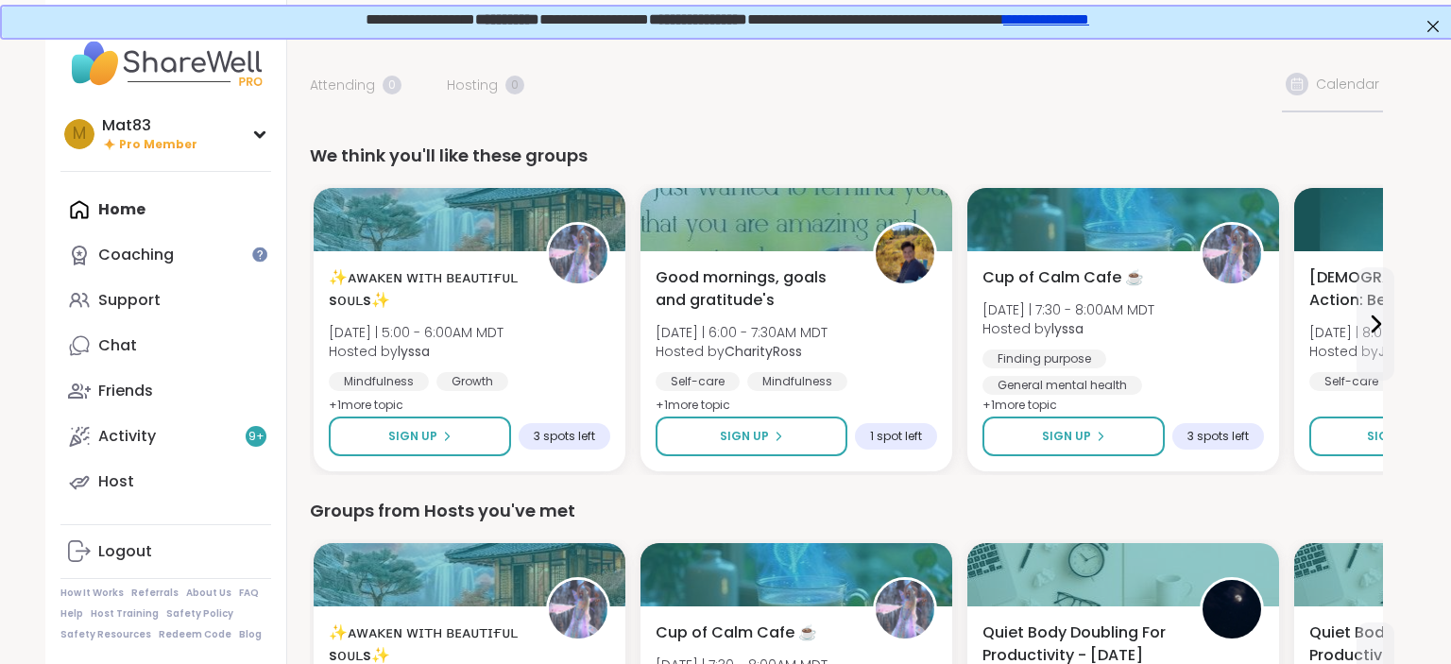
click at [138, 302] on div "Support" at bounding box center [129, 300] width 62 height 21
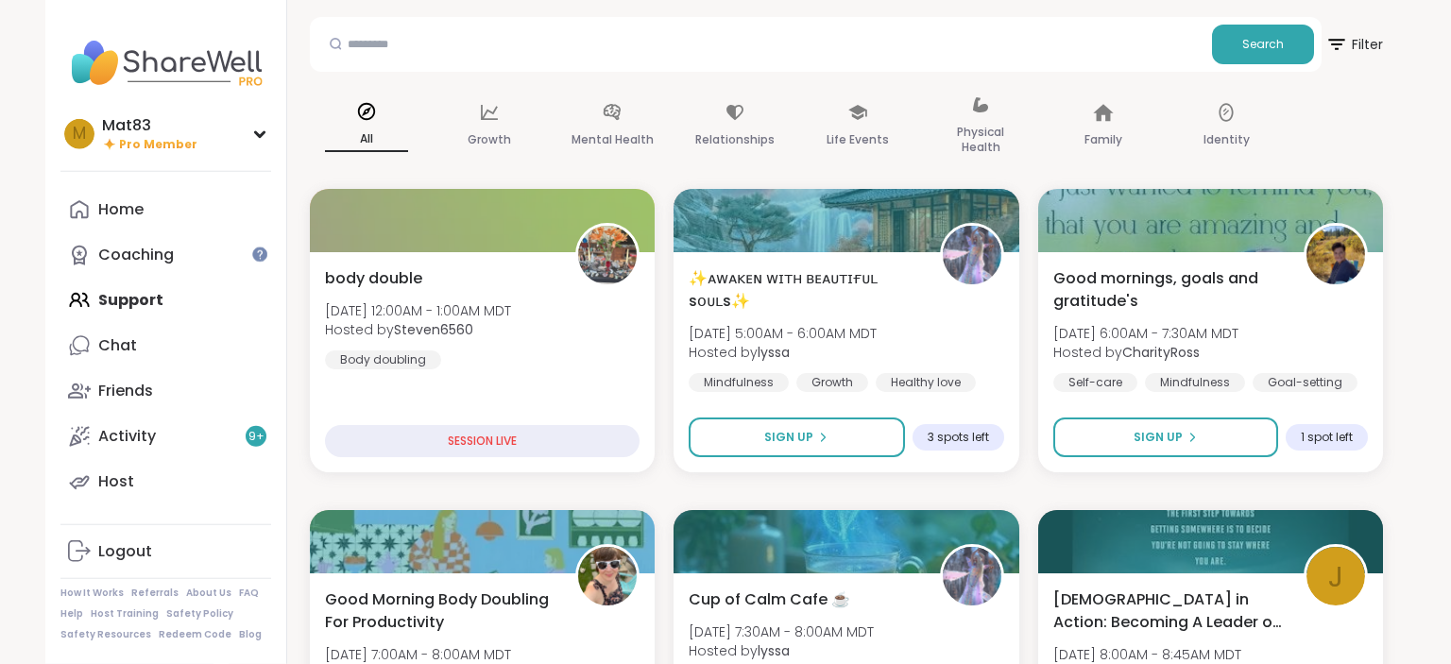
scroll to position [125, 0]
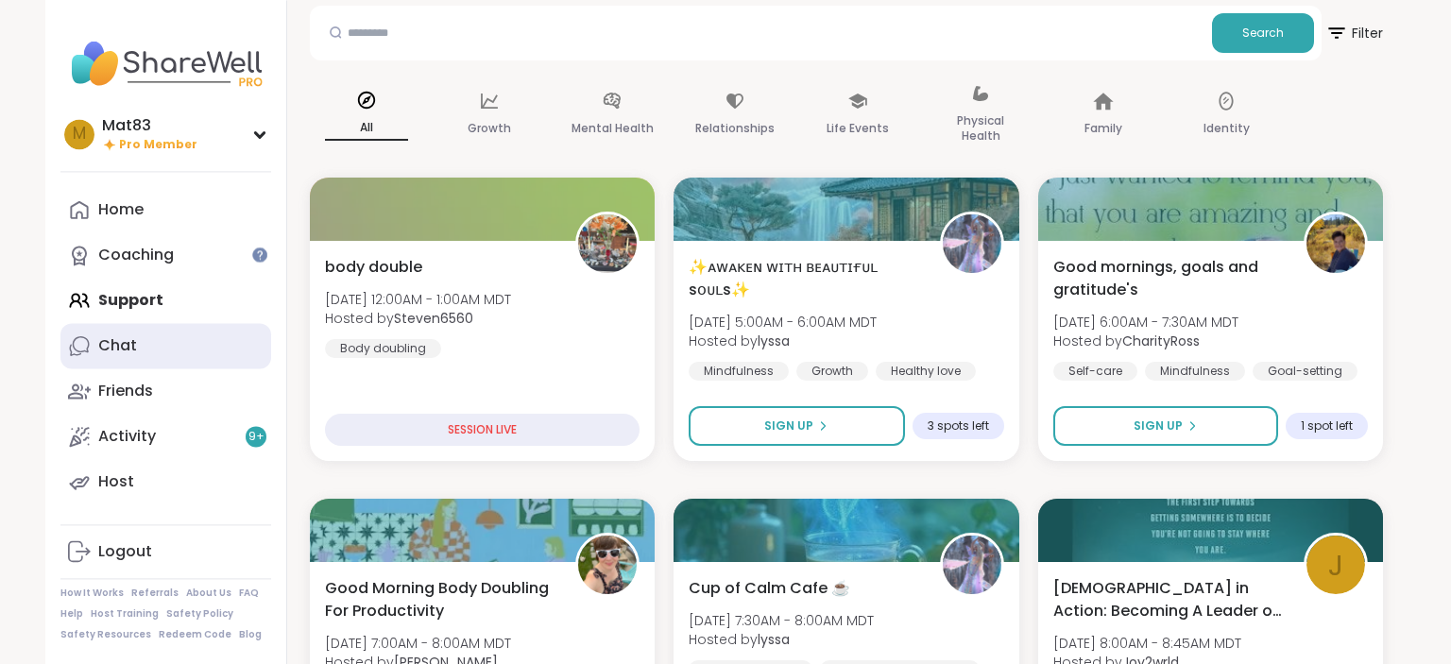
click at [128, 346] on div "Chat" at bounding box center [117, 345] width 39 height 21
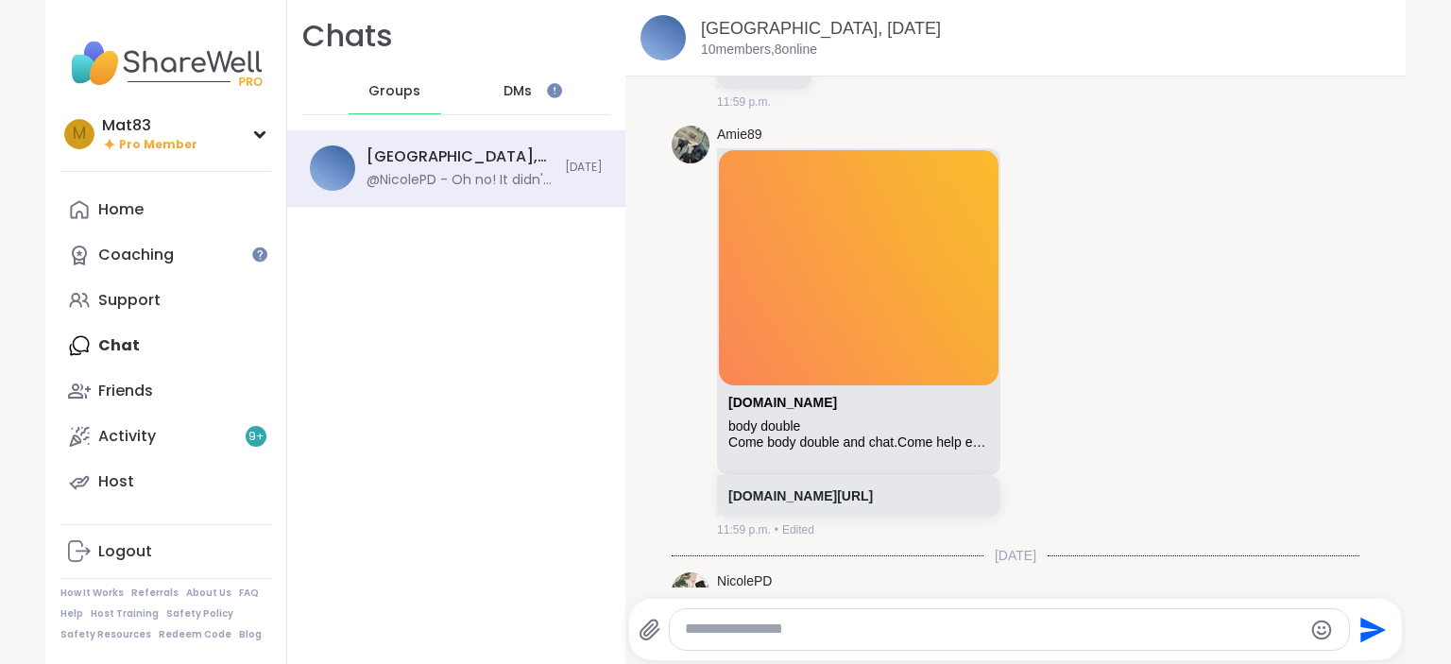
click at [765, 586] on textarea "Type your message" at bounding box center [993, 630] width 617 height 20
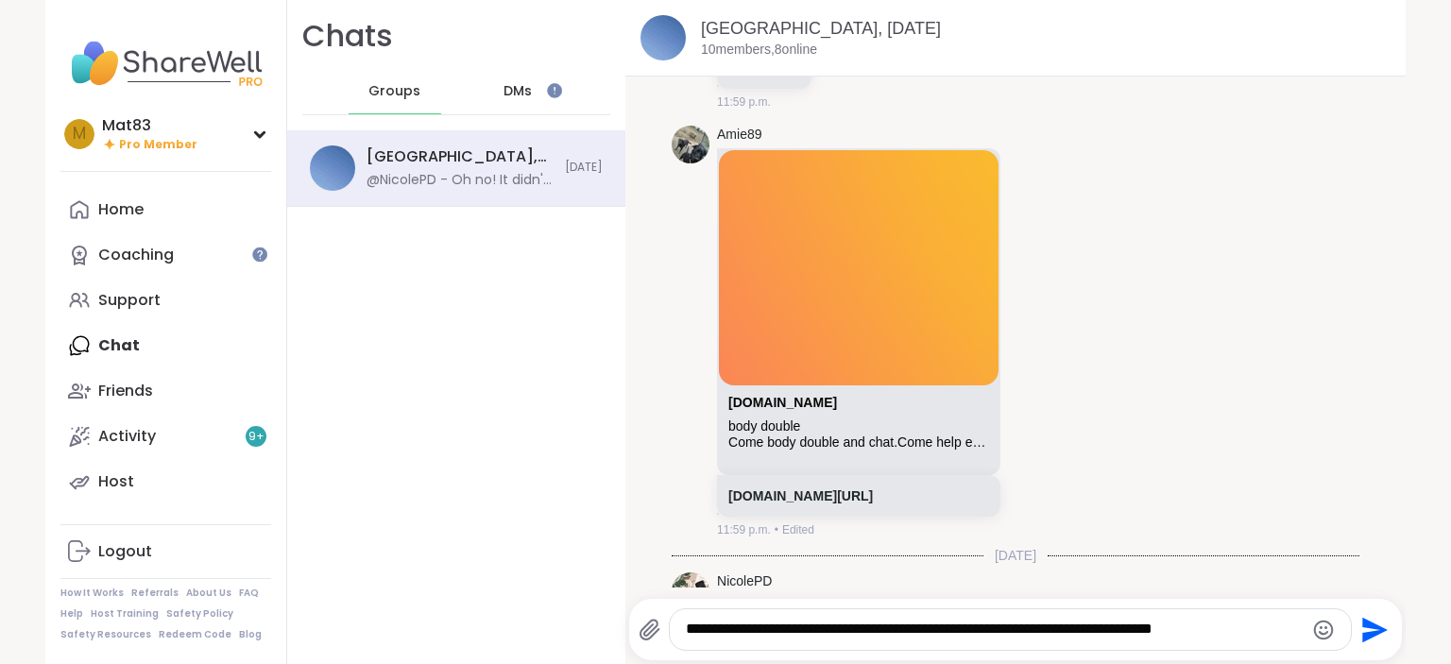
type textarea "**********"
click at [1208, 586] on icon "Send" at bounding box center [1375, 630] width 26 height 26
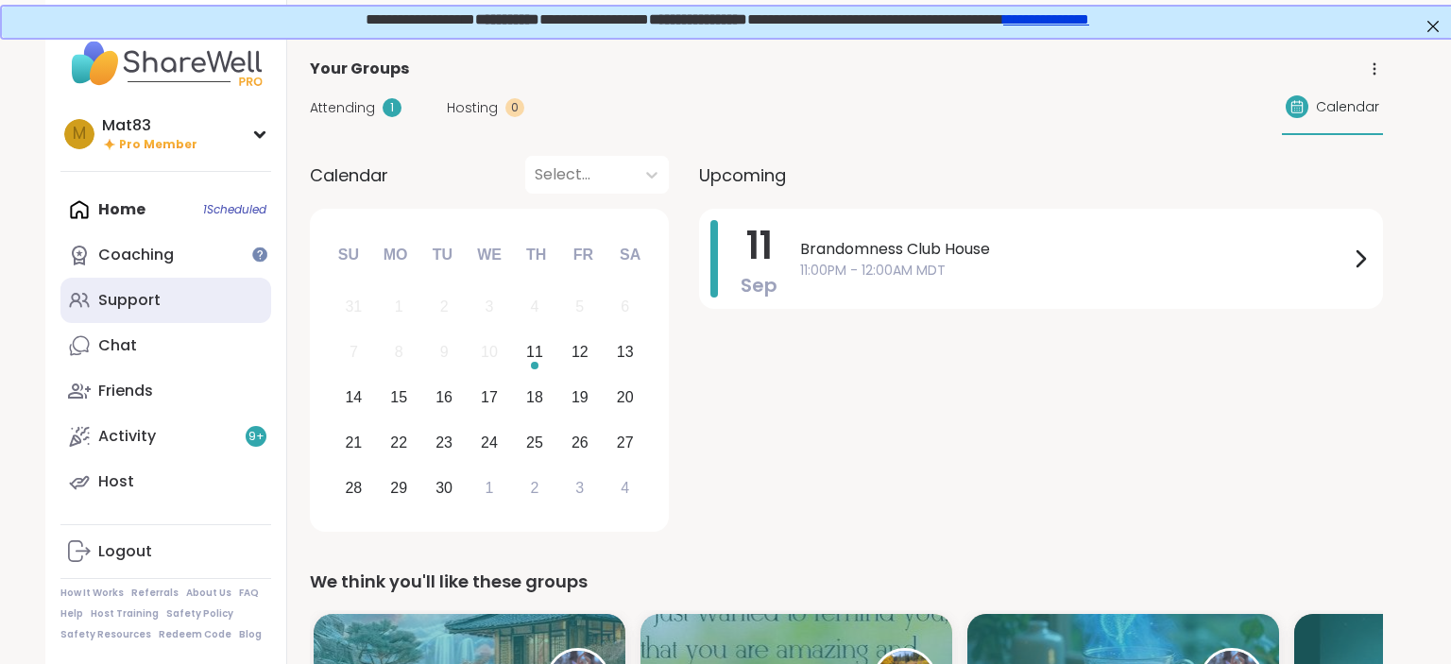
click at [137, 304] on div "Support" at bounding box center [129, 300] width 62 height 21
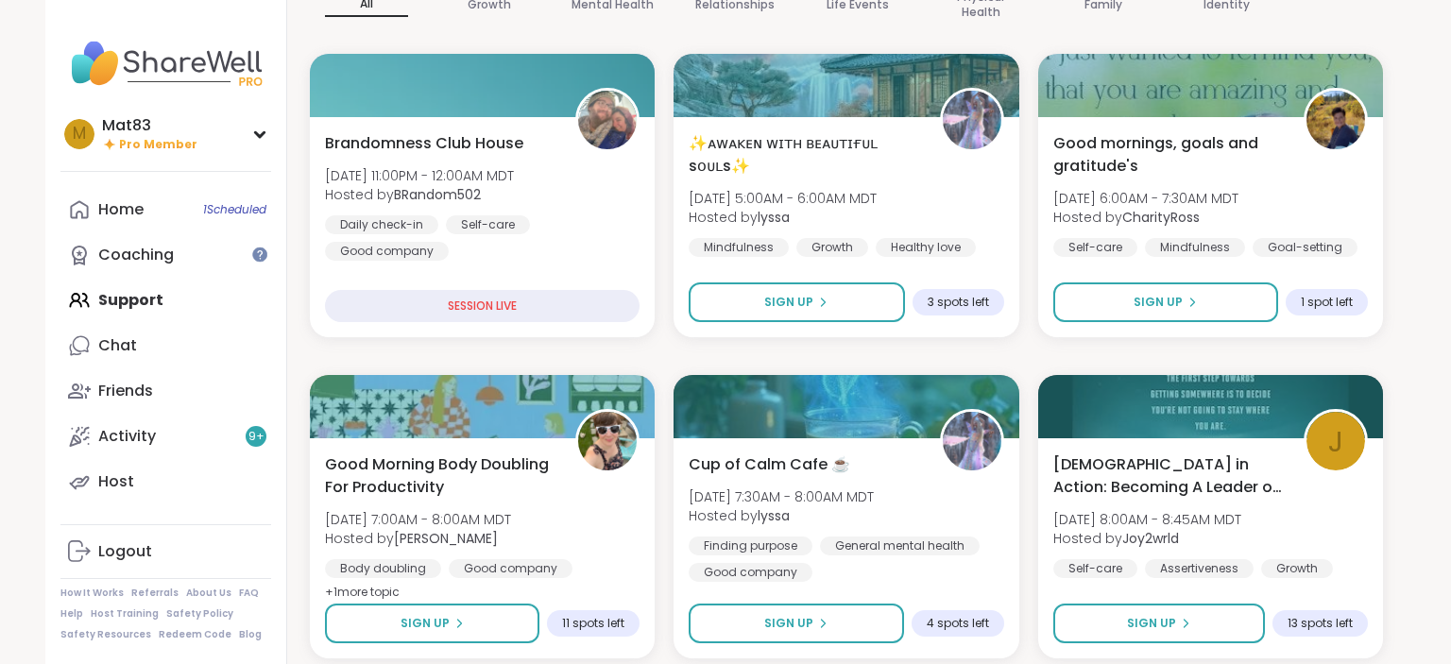
scroll to position [258, 0]
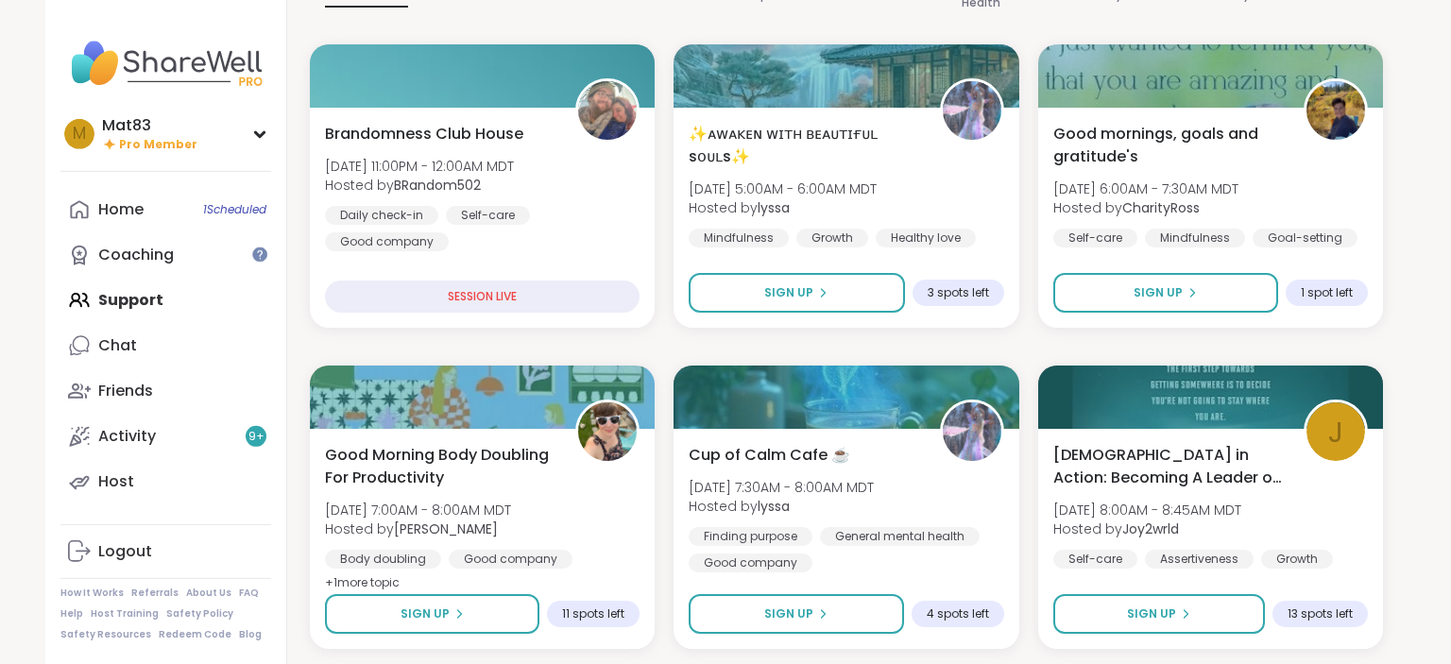
click at [129, 299] on div "Home 1 Scheduled Coaching Support Chat Friends Activity 9 + Host" at bounding box center [165, 345] width 211 height 317
click at [154, 265] on div "Coaching" at bounding box center [136, 255] width 76 height 21
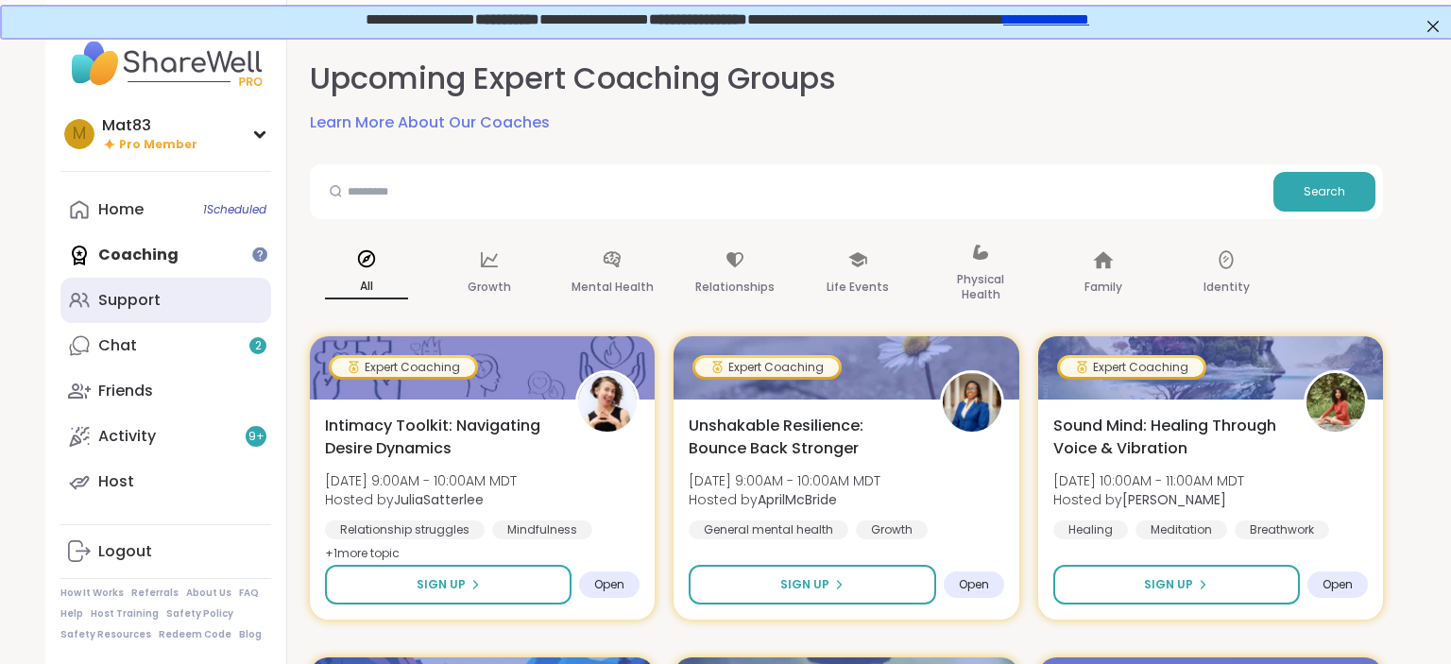
click at [131, 307] on div "Support" at bounding box center [129, 300] width 62 height 21
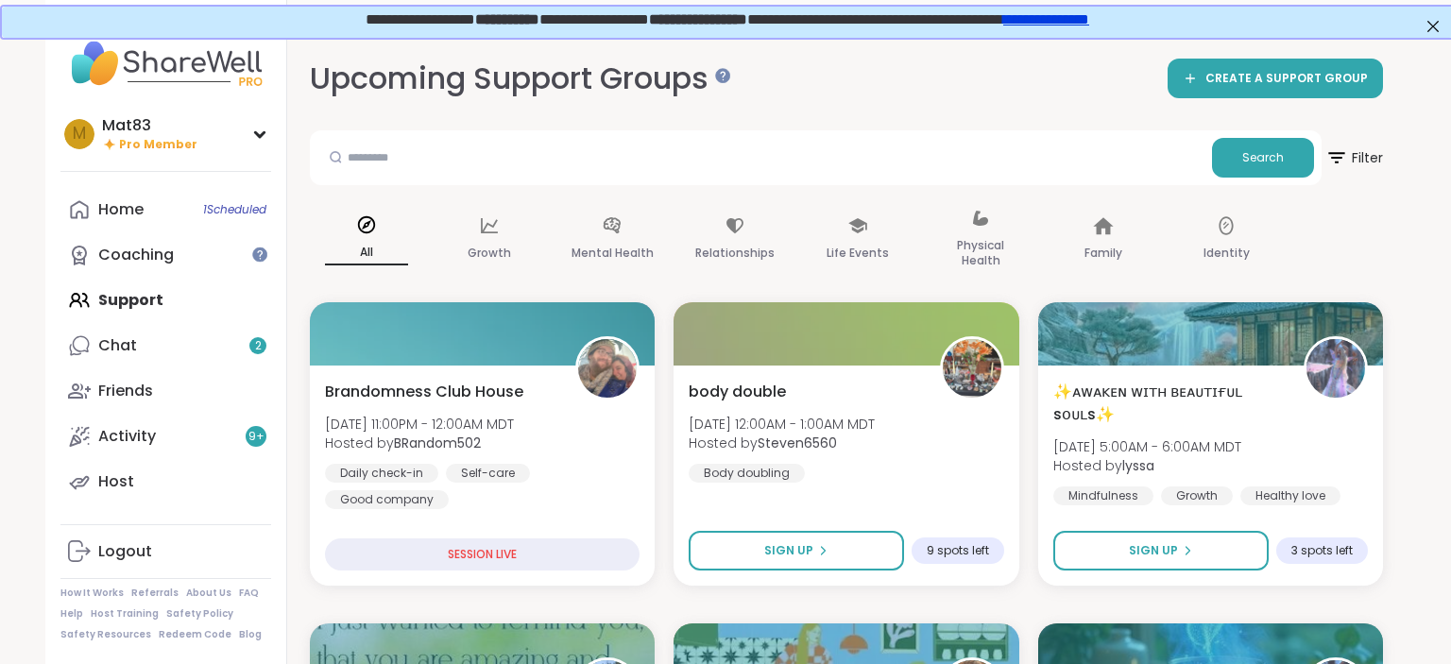
scroll to position [99, 0]
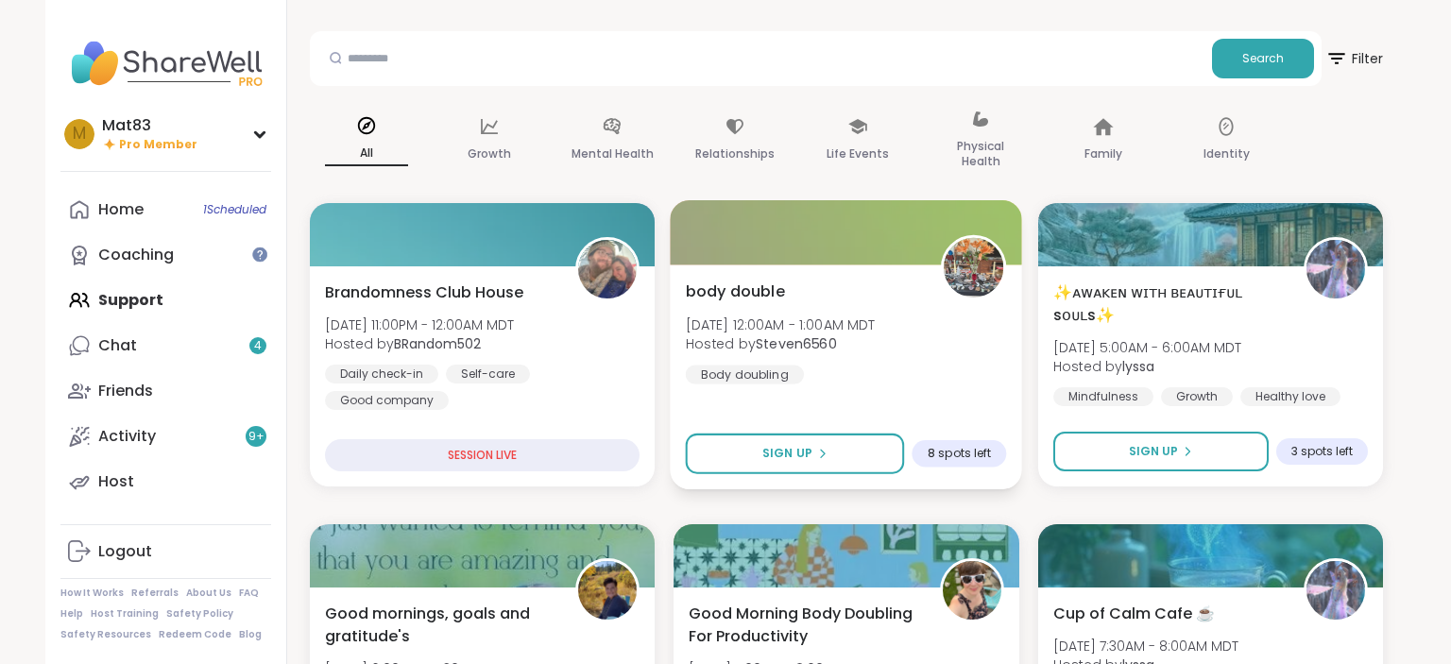
click at [833, 334] on b "Steven6560" at bounding box center [796, 343] width 81 height 19
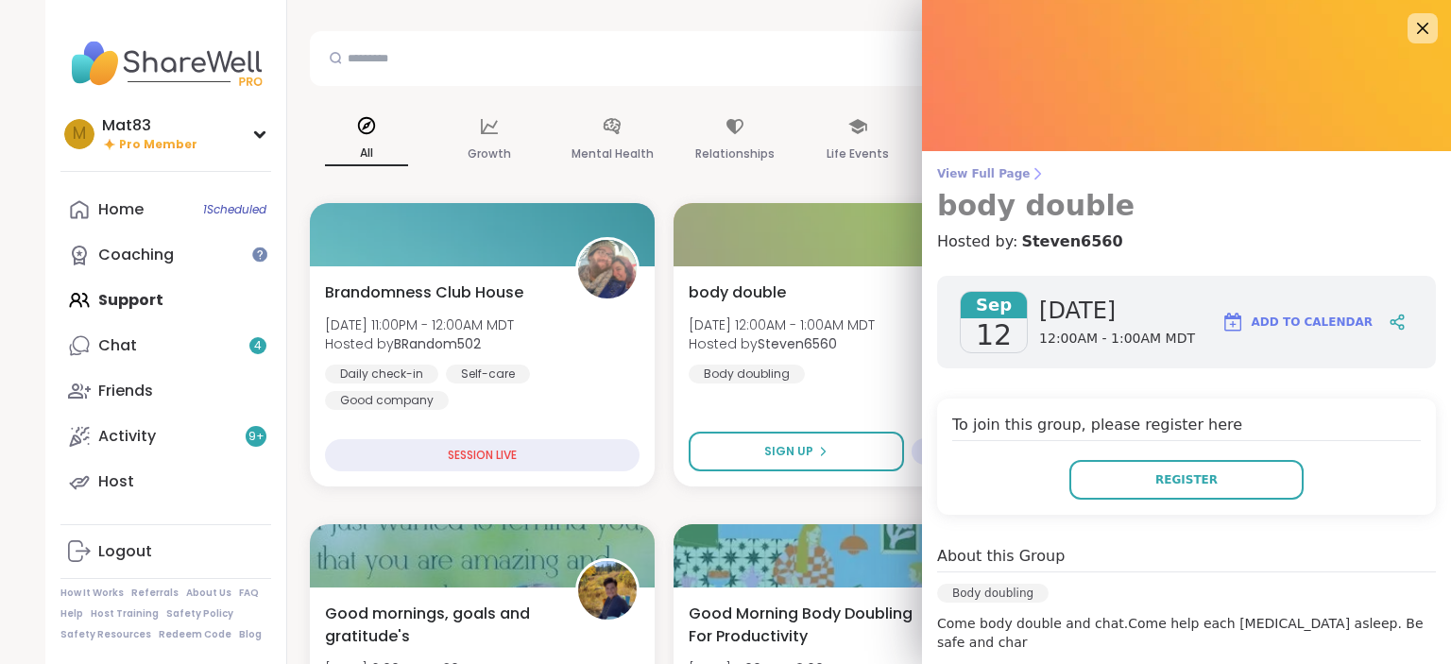
click at [985, 180] on span "View Full Page" at bounding box center [1186, 173] width 499 height 15
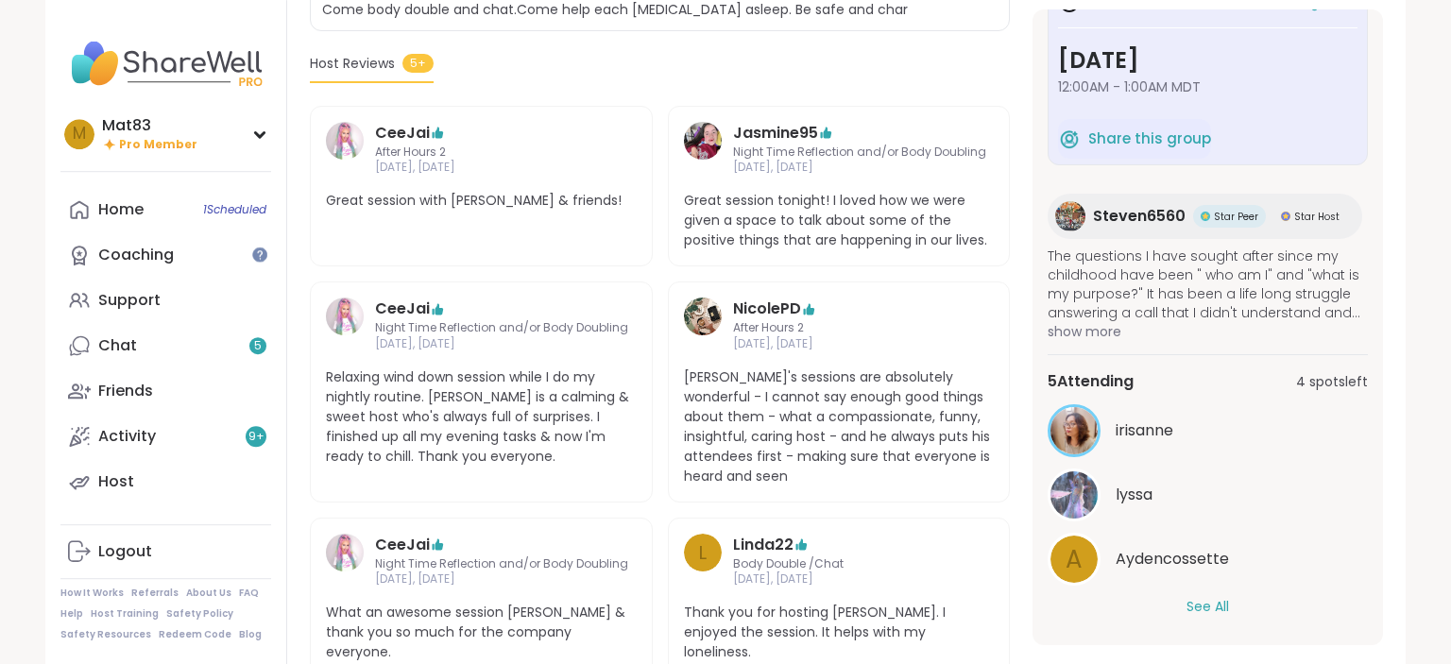
scroll to position [483, 0]
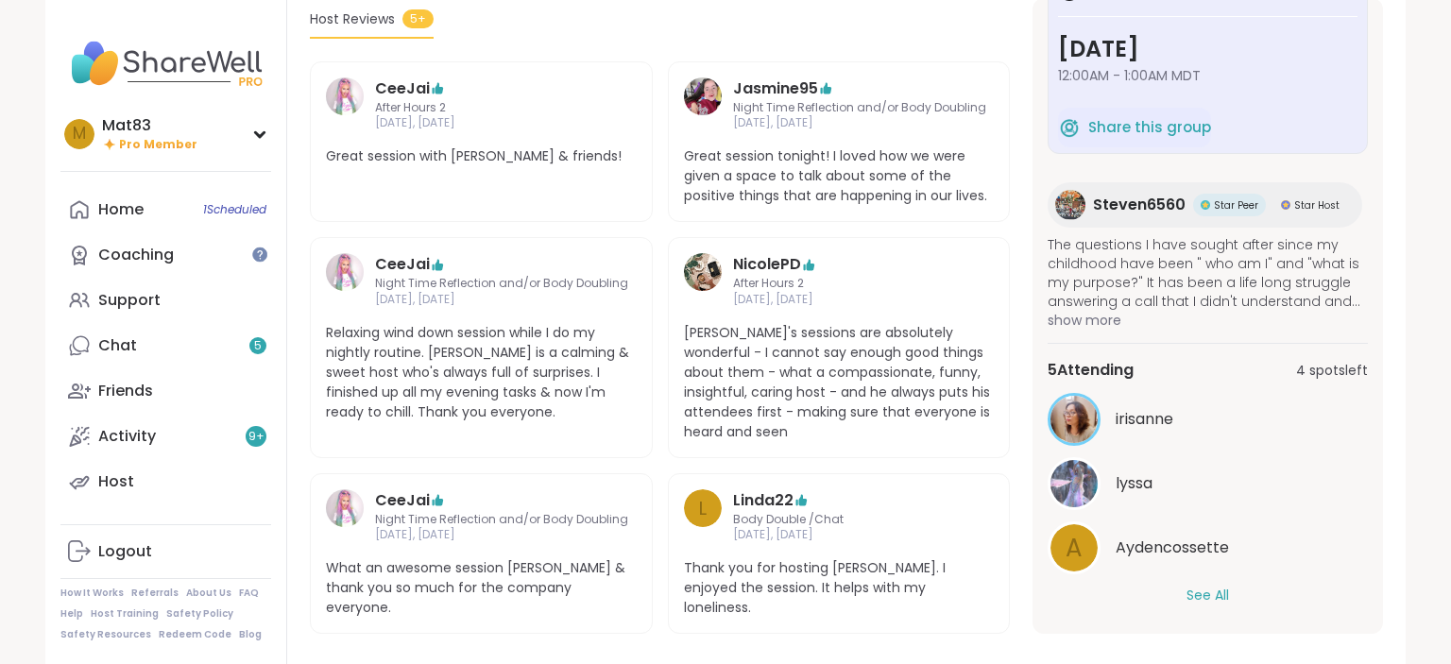
click at [1219, 586] on button "See All" at bounding box center [1208, 596] width 43 height 20
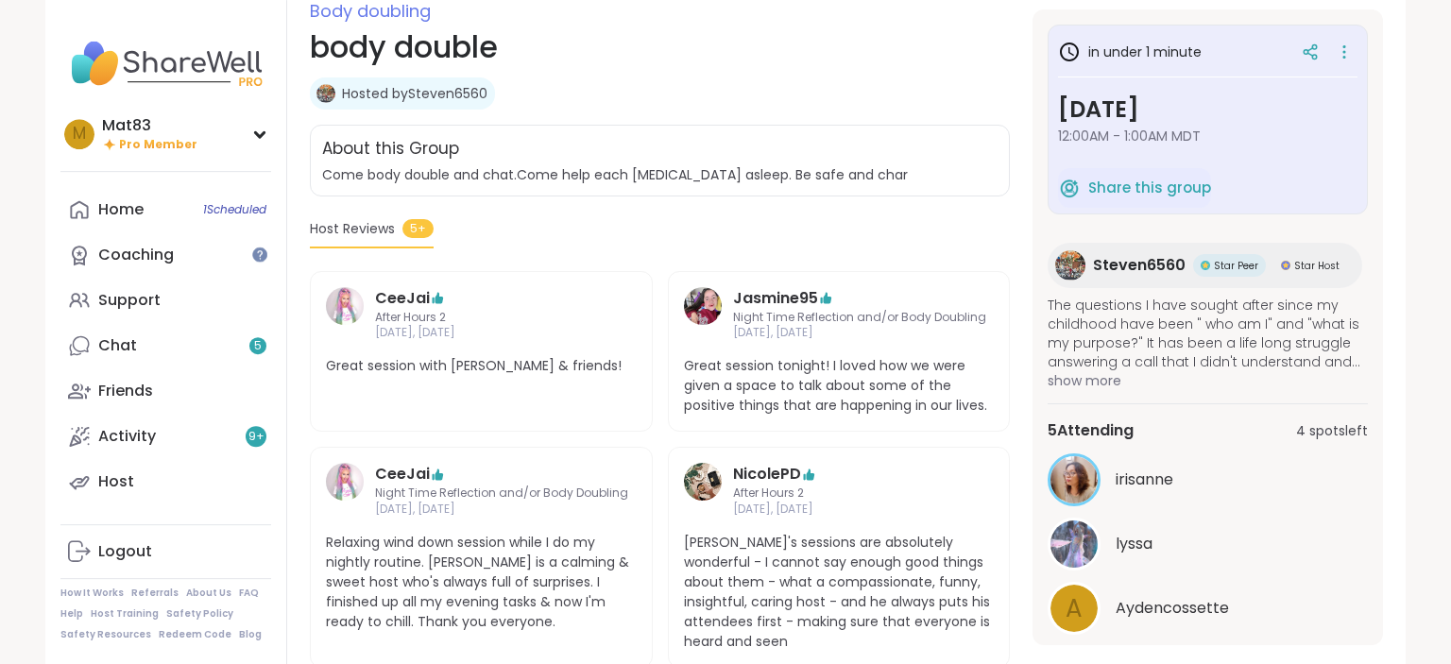
scroll to position [283, 0]
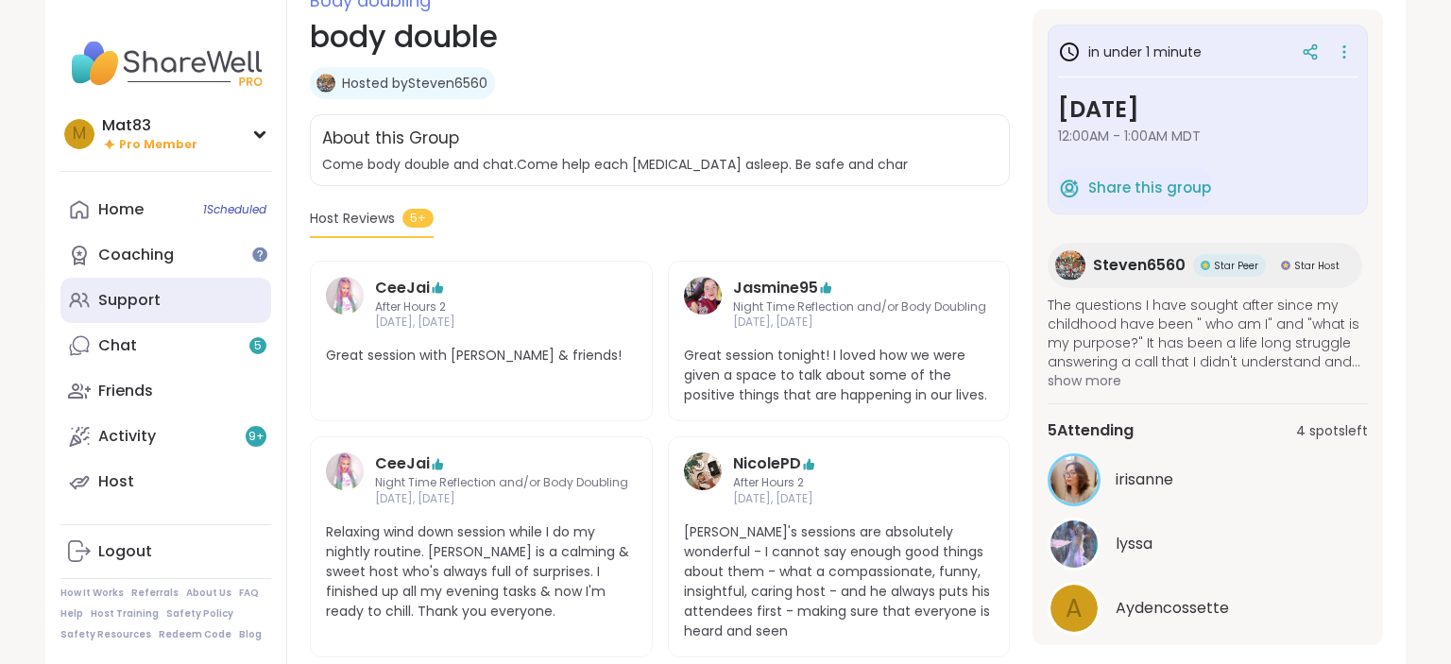
click at [127, 308] on div "Support" at bounding box center [129, 300] width 62 height 21
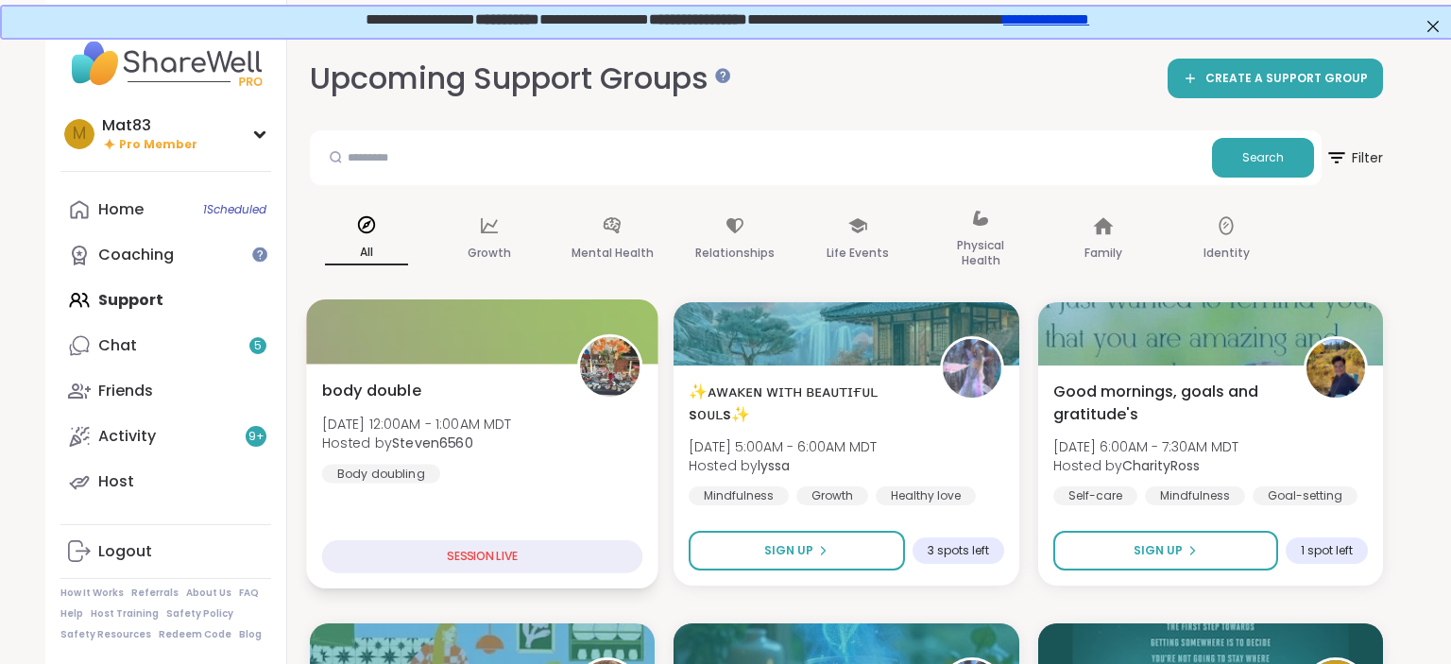
click at [479, 440] on span "Hosted by Steven6560" at bounding box center [417, 443] width 190 height 19
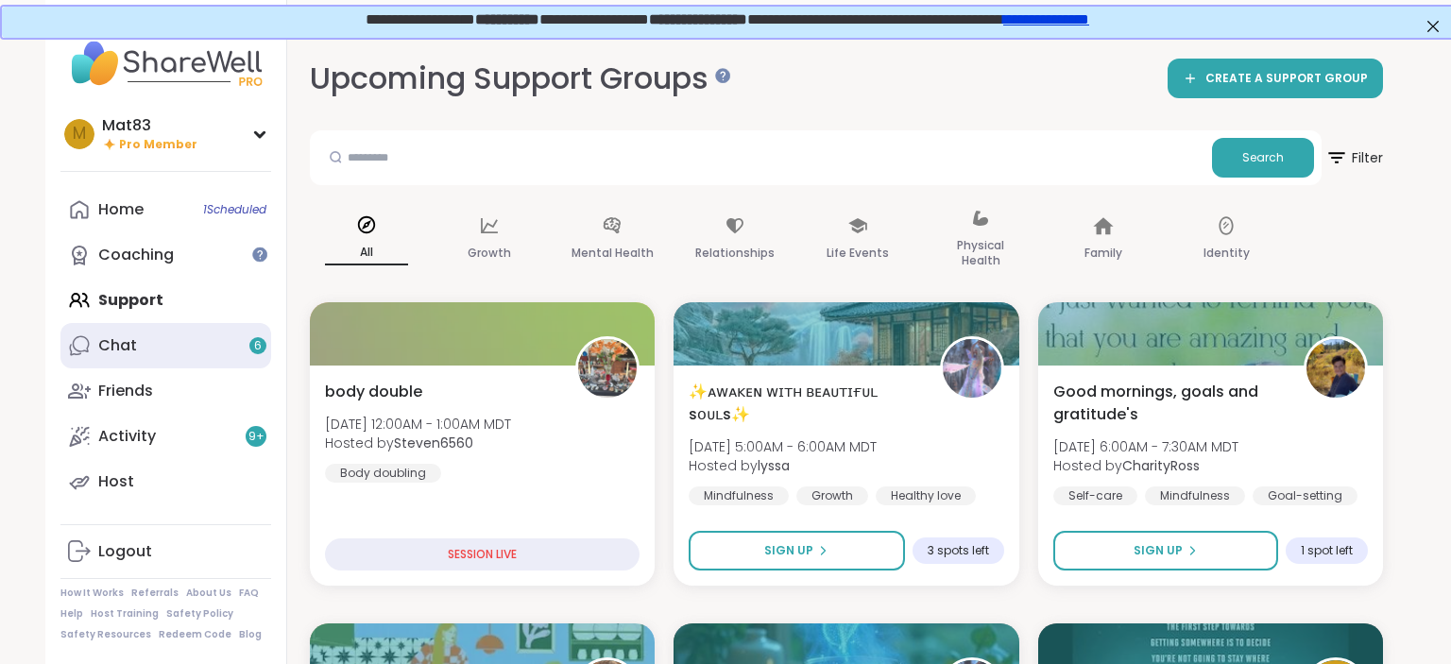
click at [196, 339] on link "Chat 6" at bounding box center [165, 345] width 211 height 45
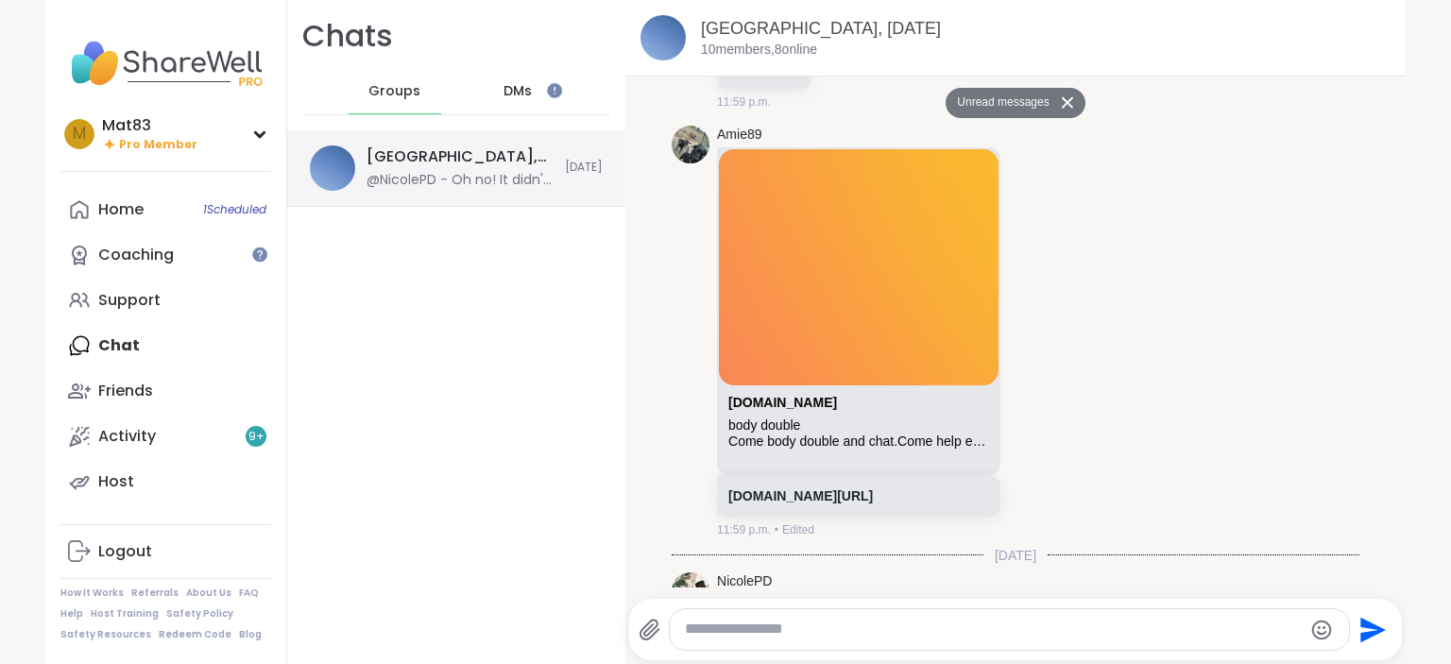
click at [474, 187] on div "@NicolePD - Oh no! It didn't let me in :(" at bounding box center [460, 180] width 187 height 19
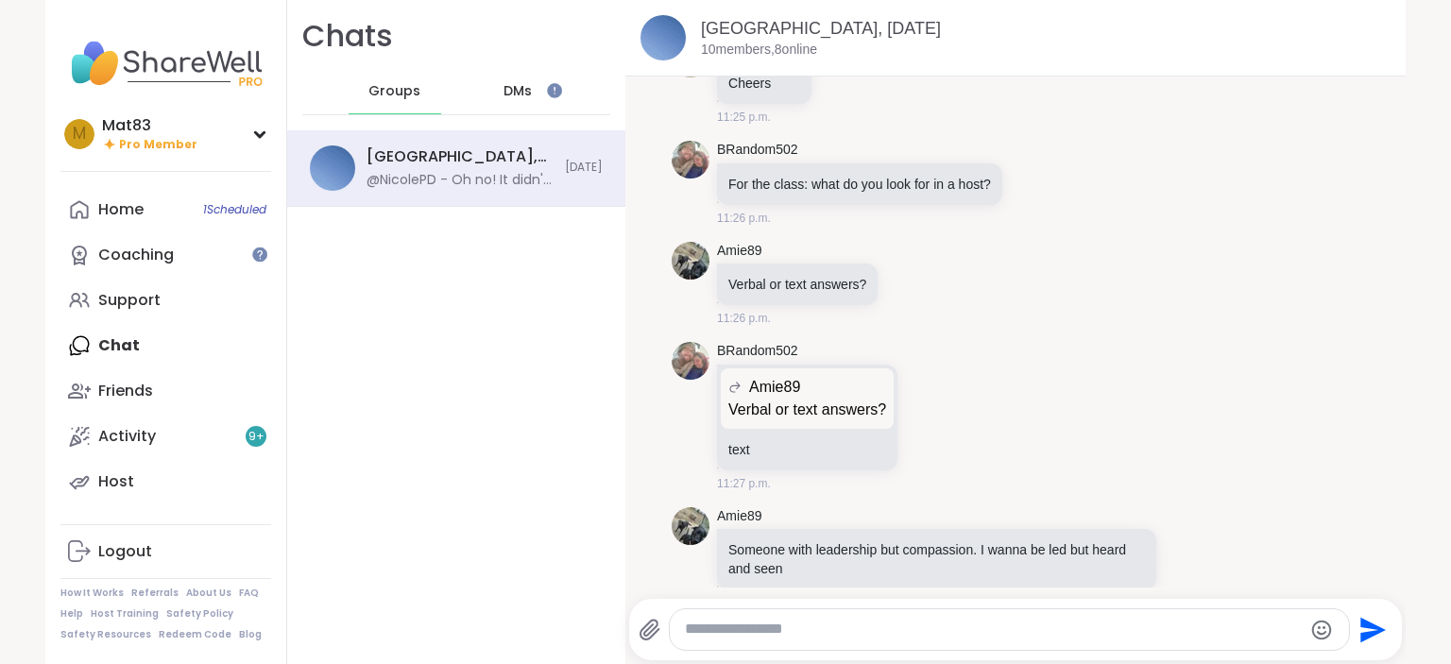
scroll to position [3491, 0]
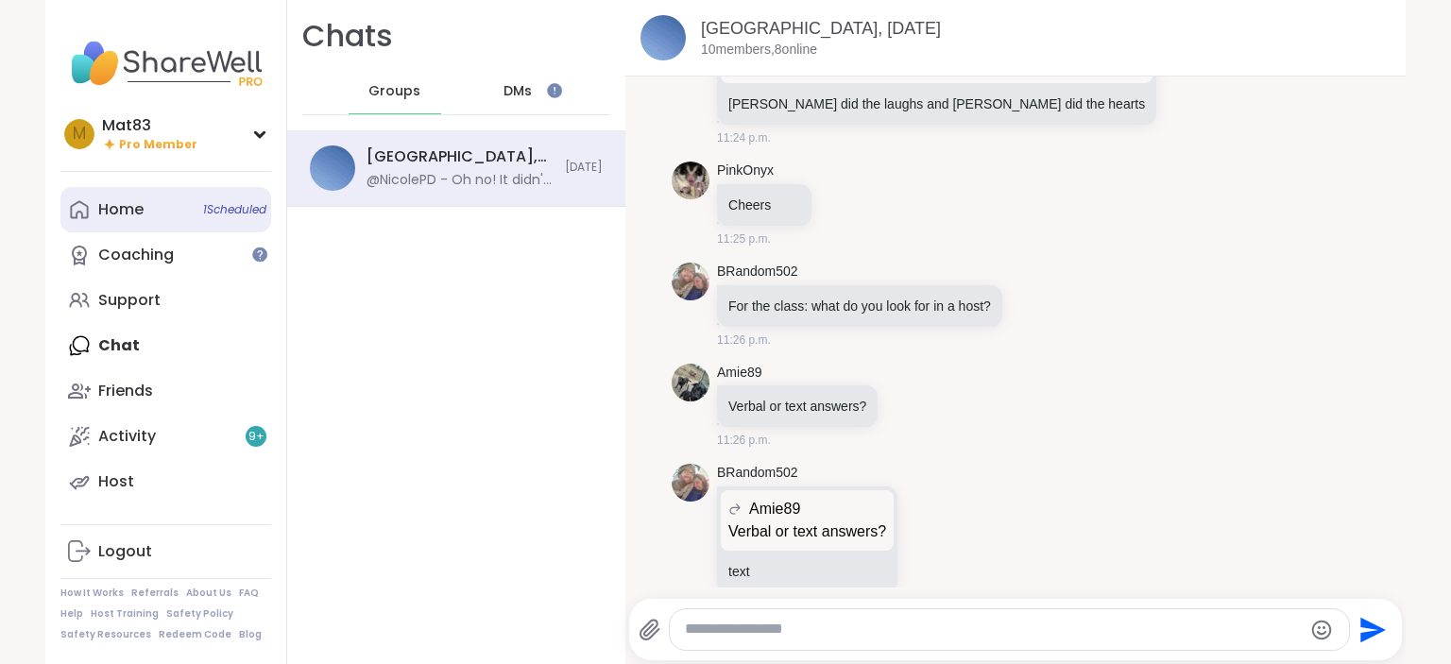
click at [125, 228] on link "Home 1 Scheduled" at bounding box center [165, 209] width 211 height 45
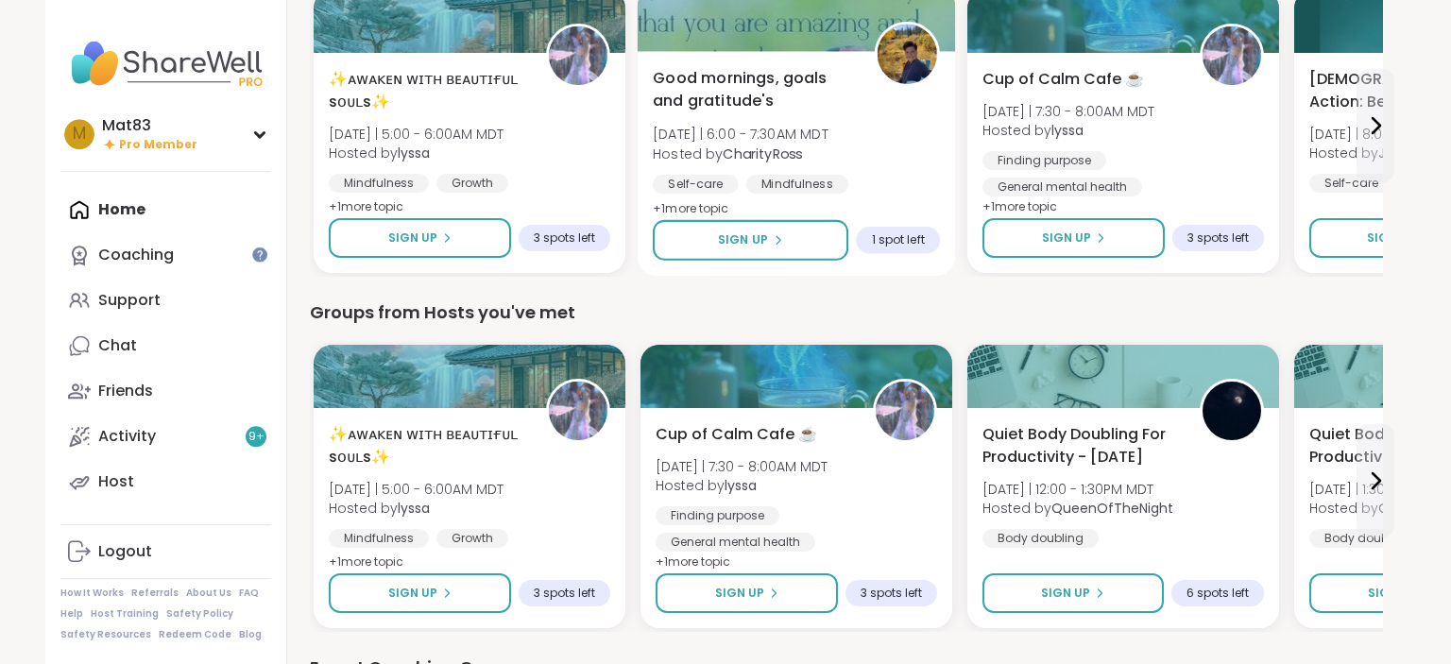
scroll to position [199, 0]
